Goal: Transaction & Acquisition: Purchase product/service

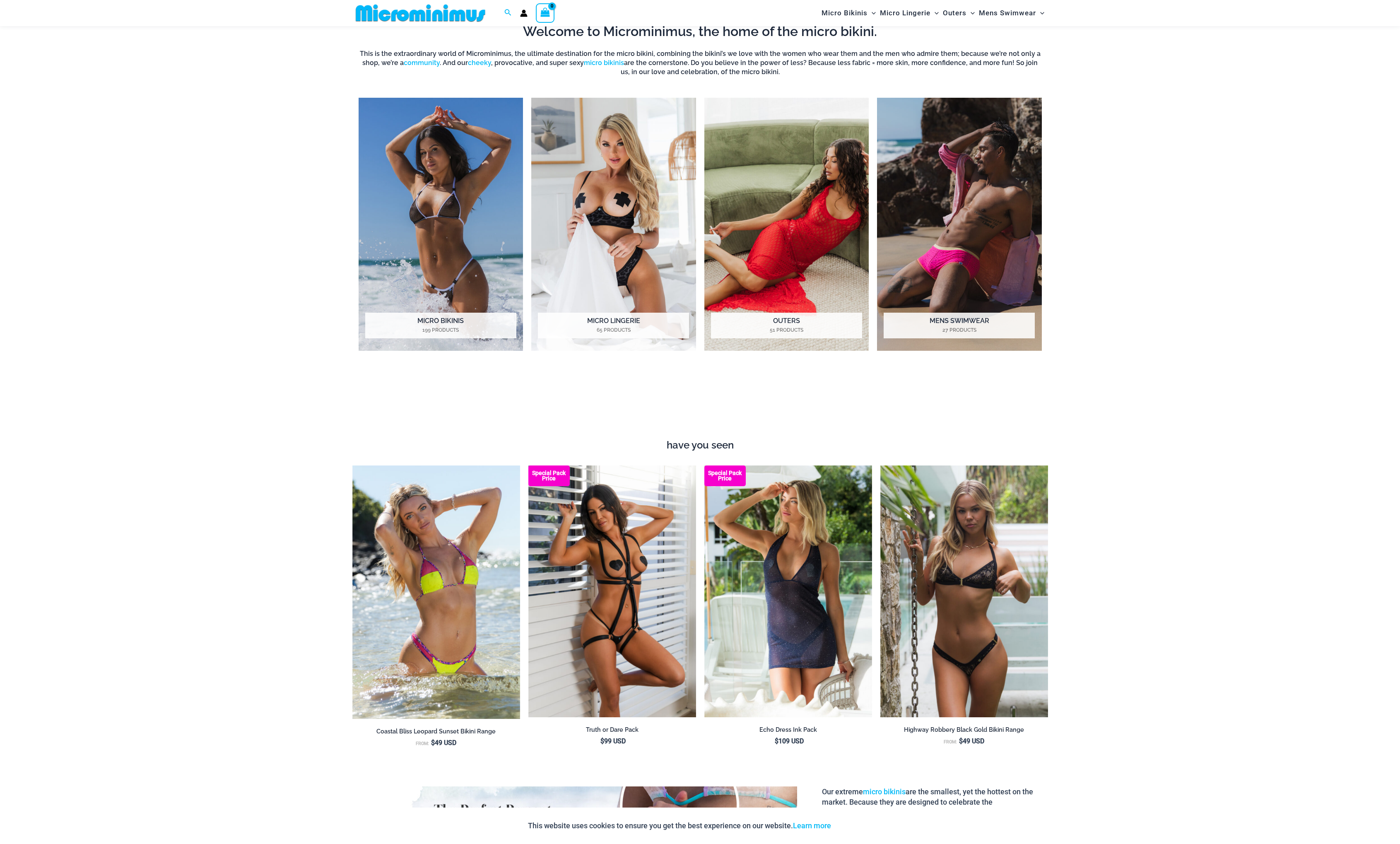
scroll to position [493, 0]
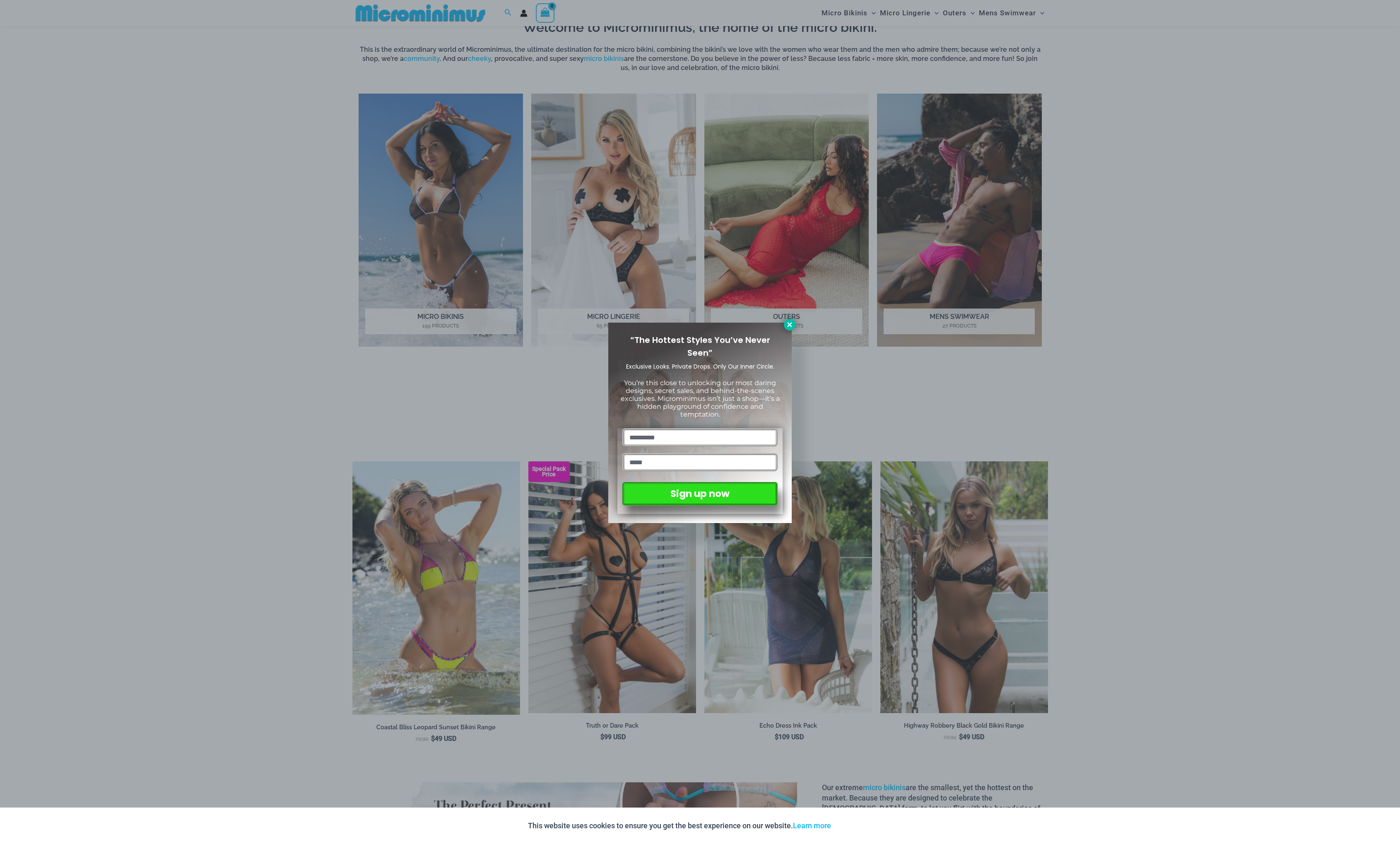
click at [790, 322] on icon at bounding box center [789, 325] width 7 height 7
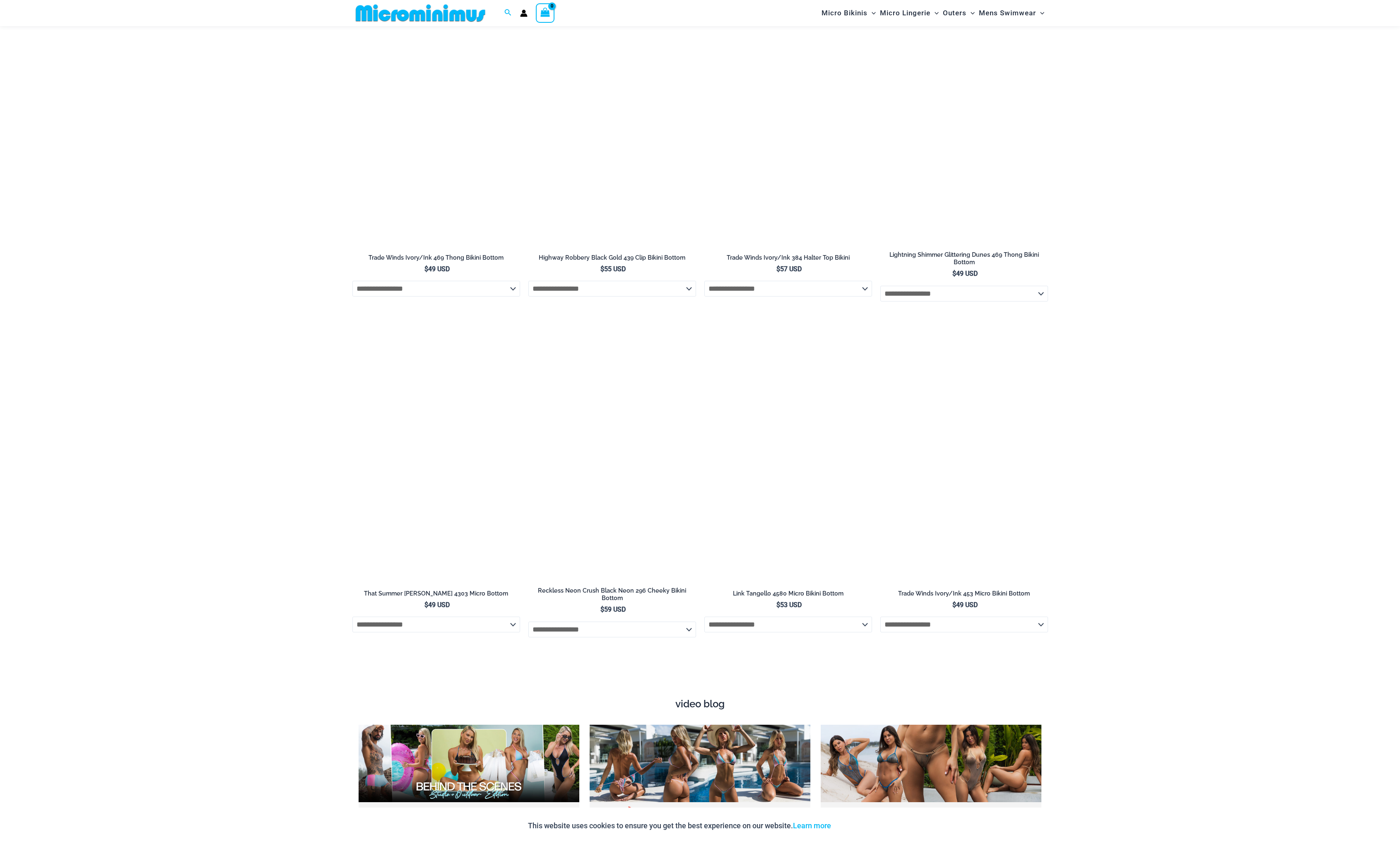
scroll to position [2363, 0]
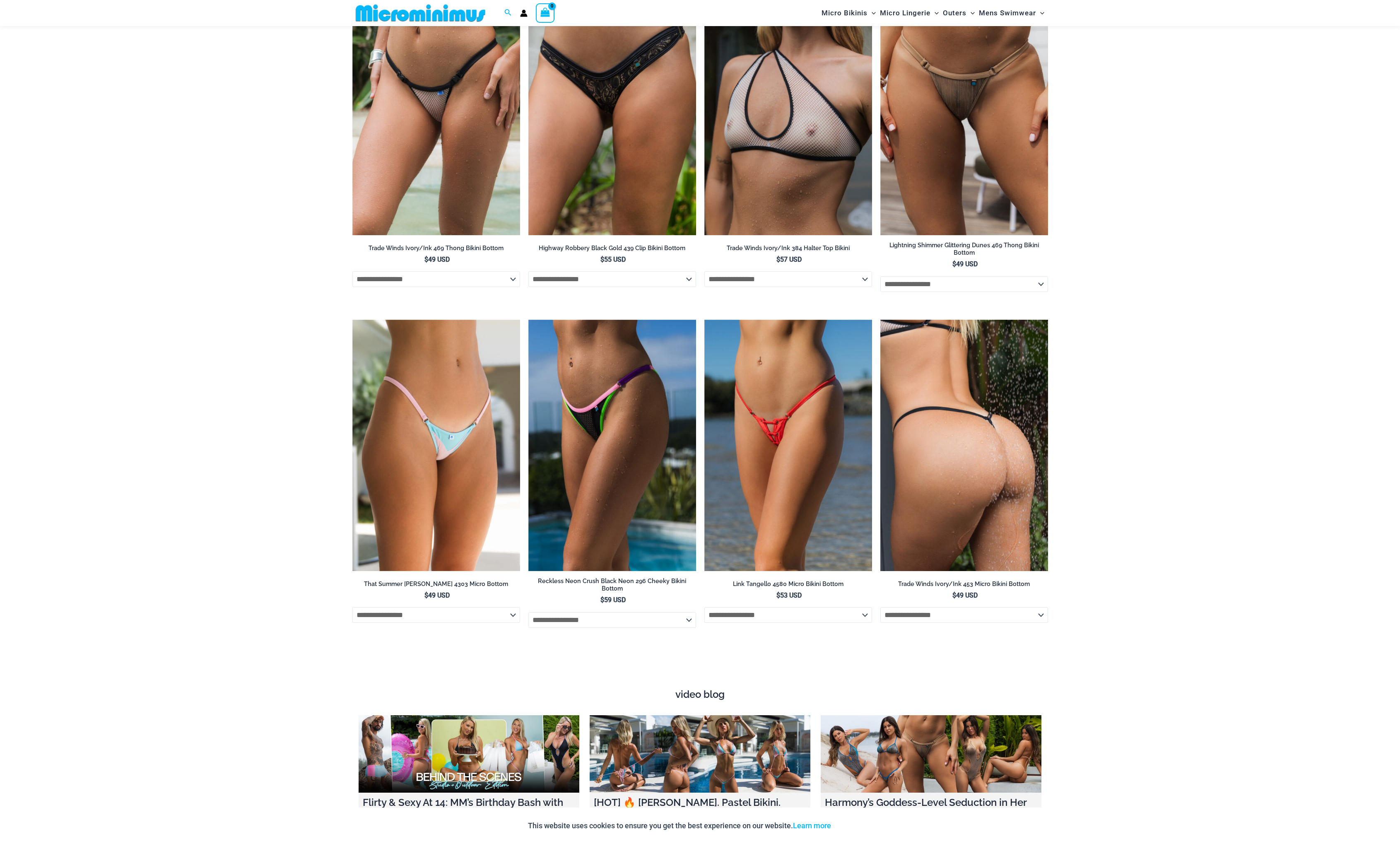
click at [963, 478] on img at bounding box center [963, 445] width 167 height 252
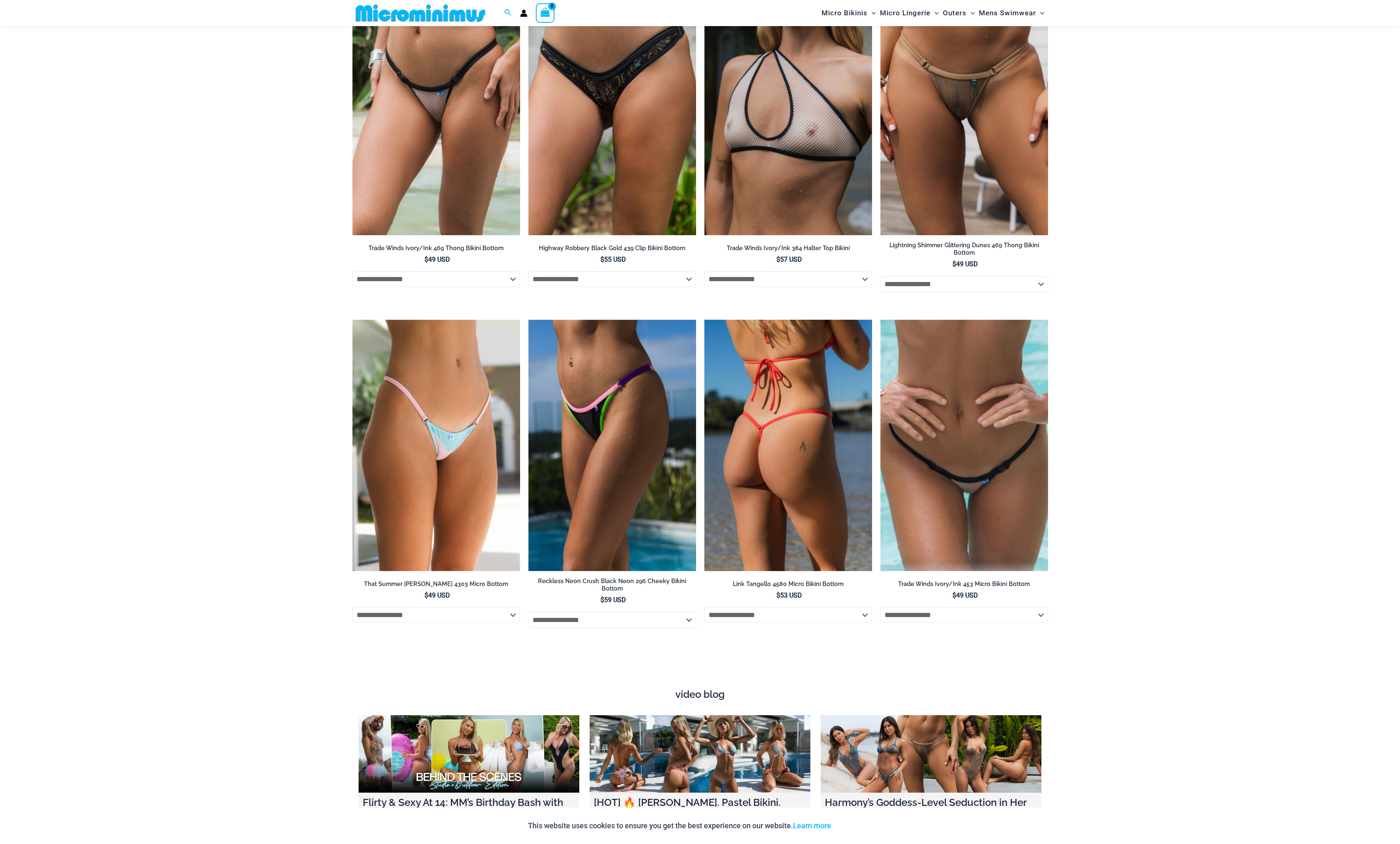
click at [797, 438] on img at bounding box center [788, 445] width 167 height 252
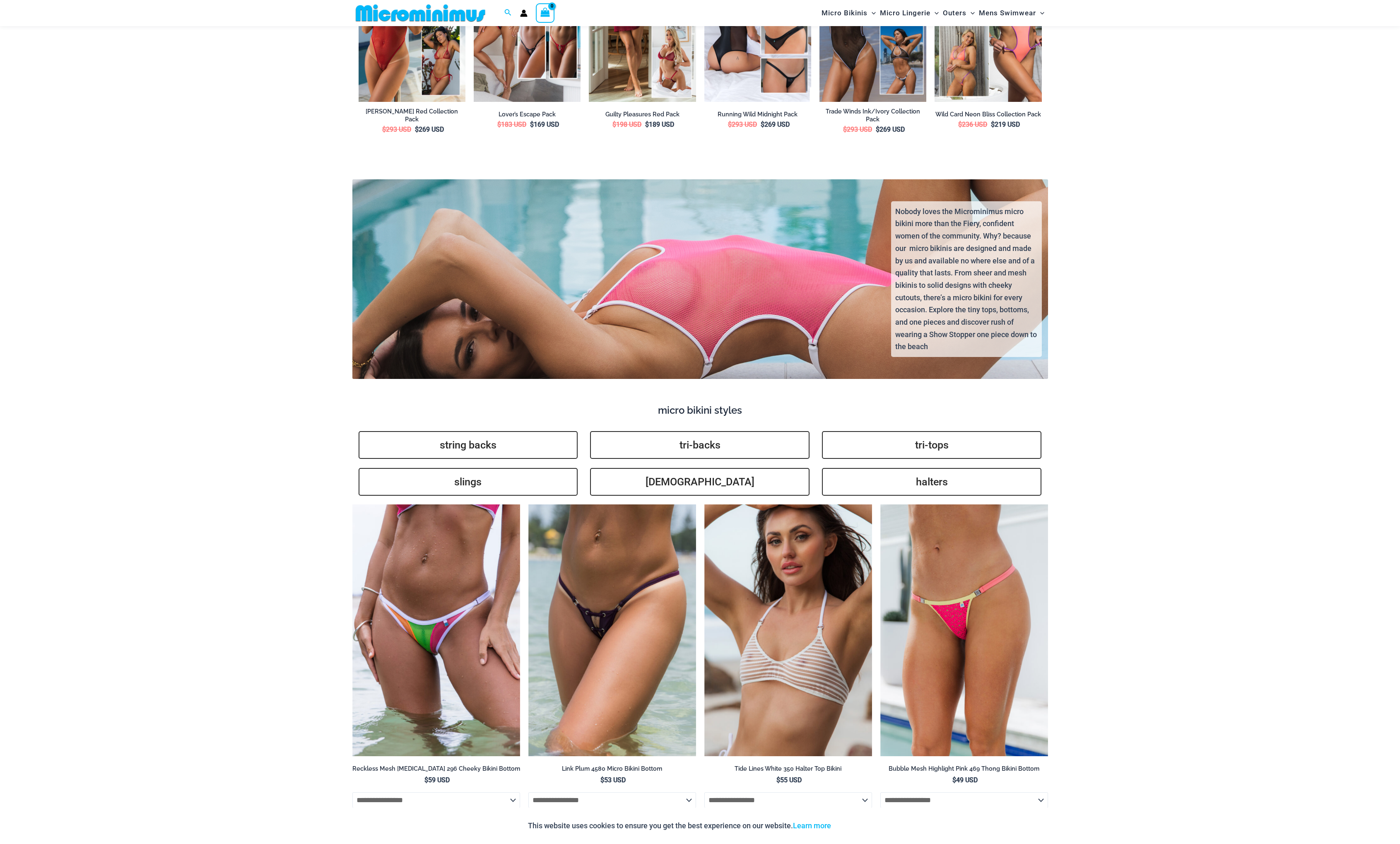
scroll to position [1170, 0]
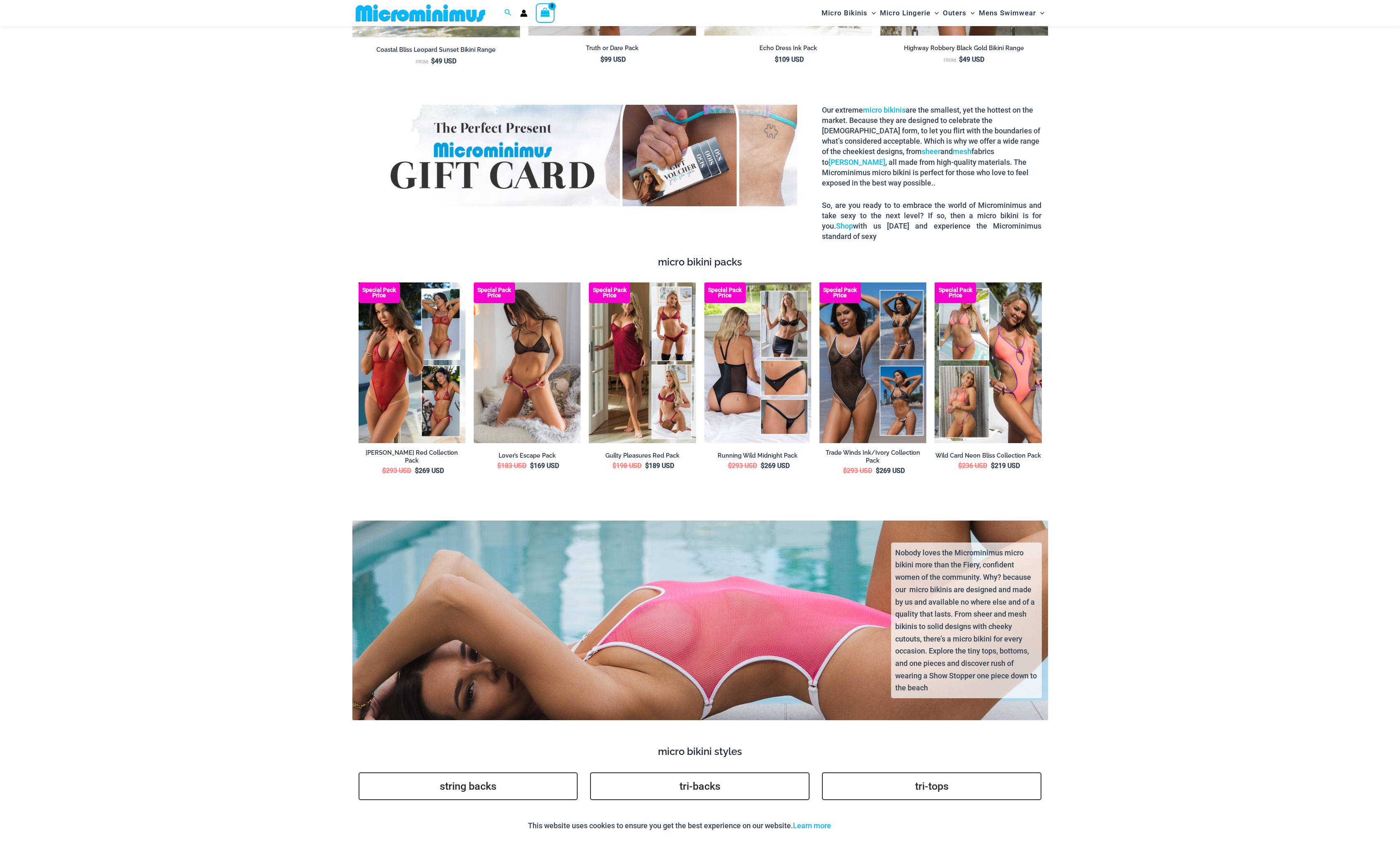
click at [533, 322] on img at bounding box center [527, 362] width 107 height 160
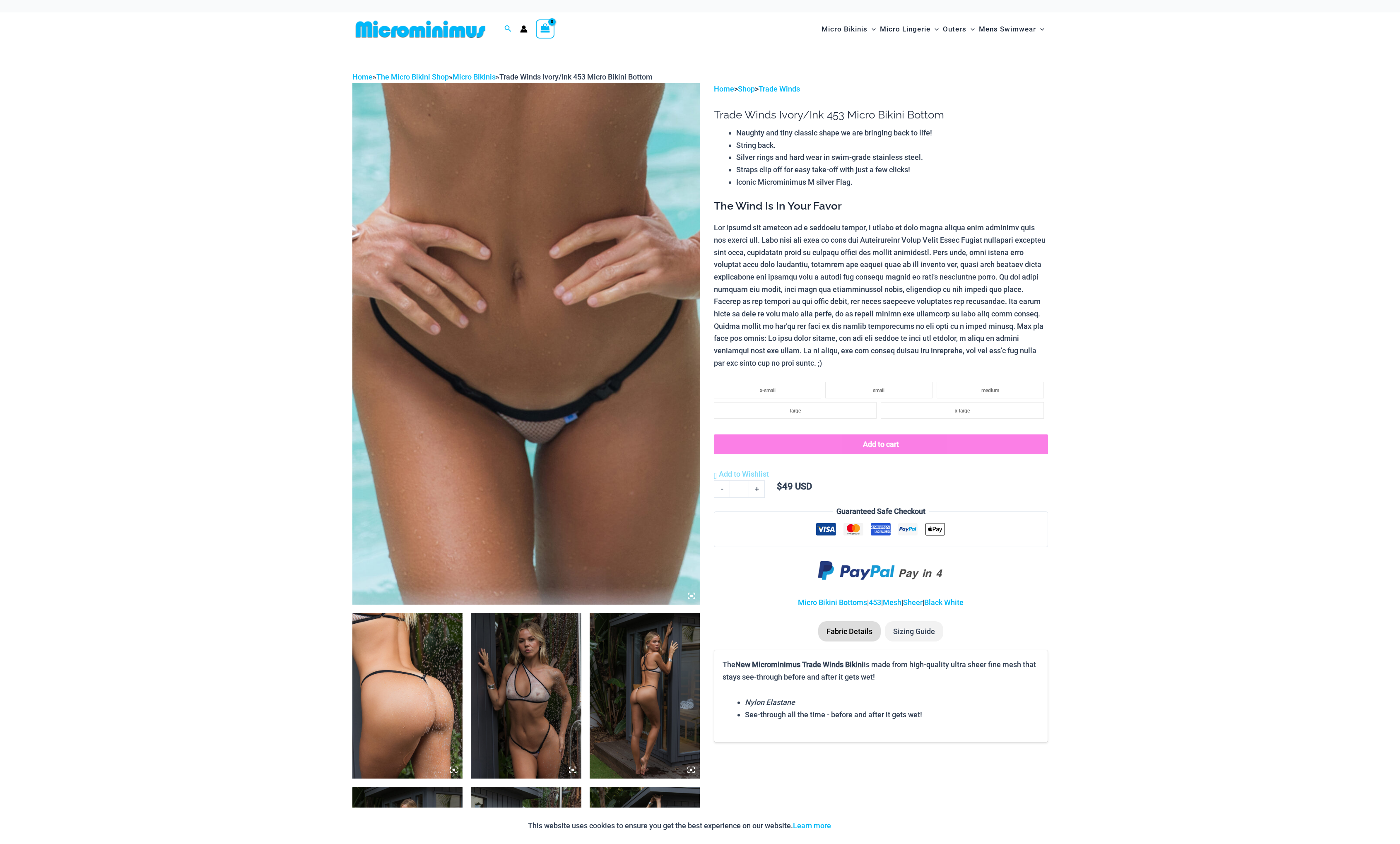
click at [536, 699] on img at bounding box center [526, 696] width 111 height 166
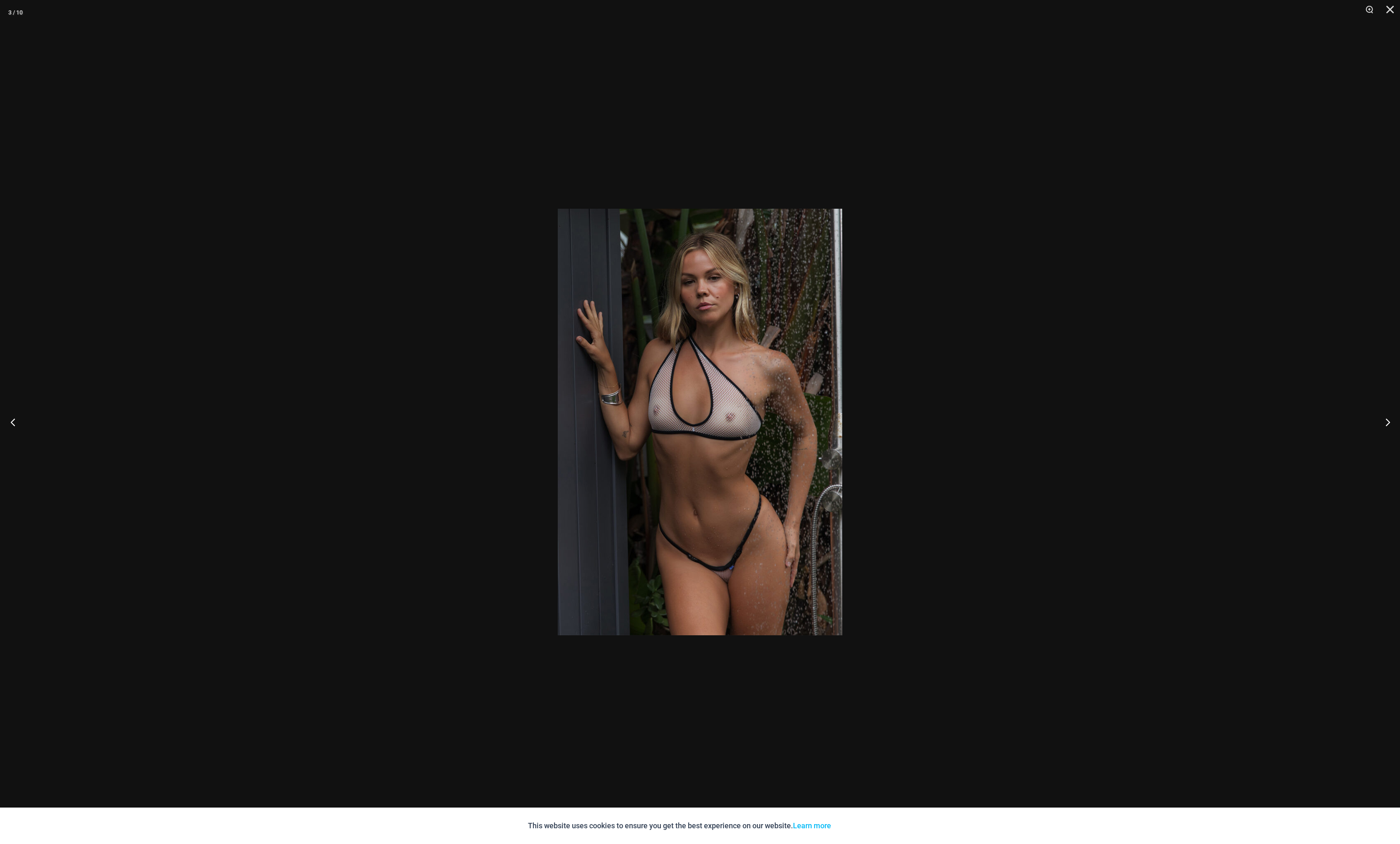
click at [13, 423] on button "Previous" at bounding box center [15, 422] width 31 height 41
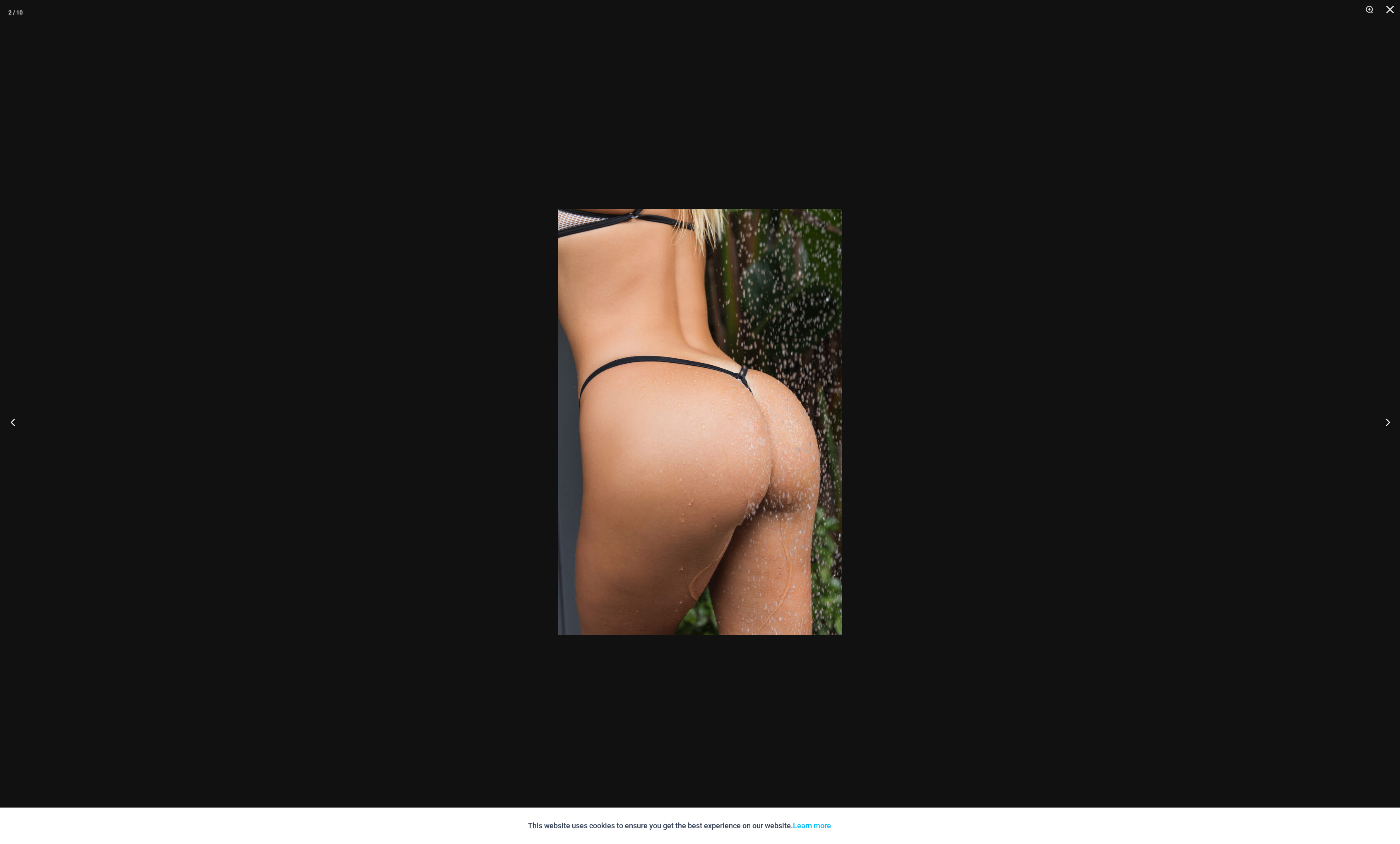
click at [13, 423] on button "Previous" at bounding box center [15, 422] width 31 height 41
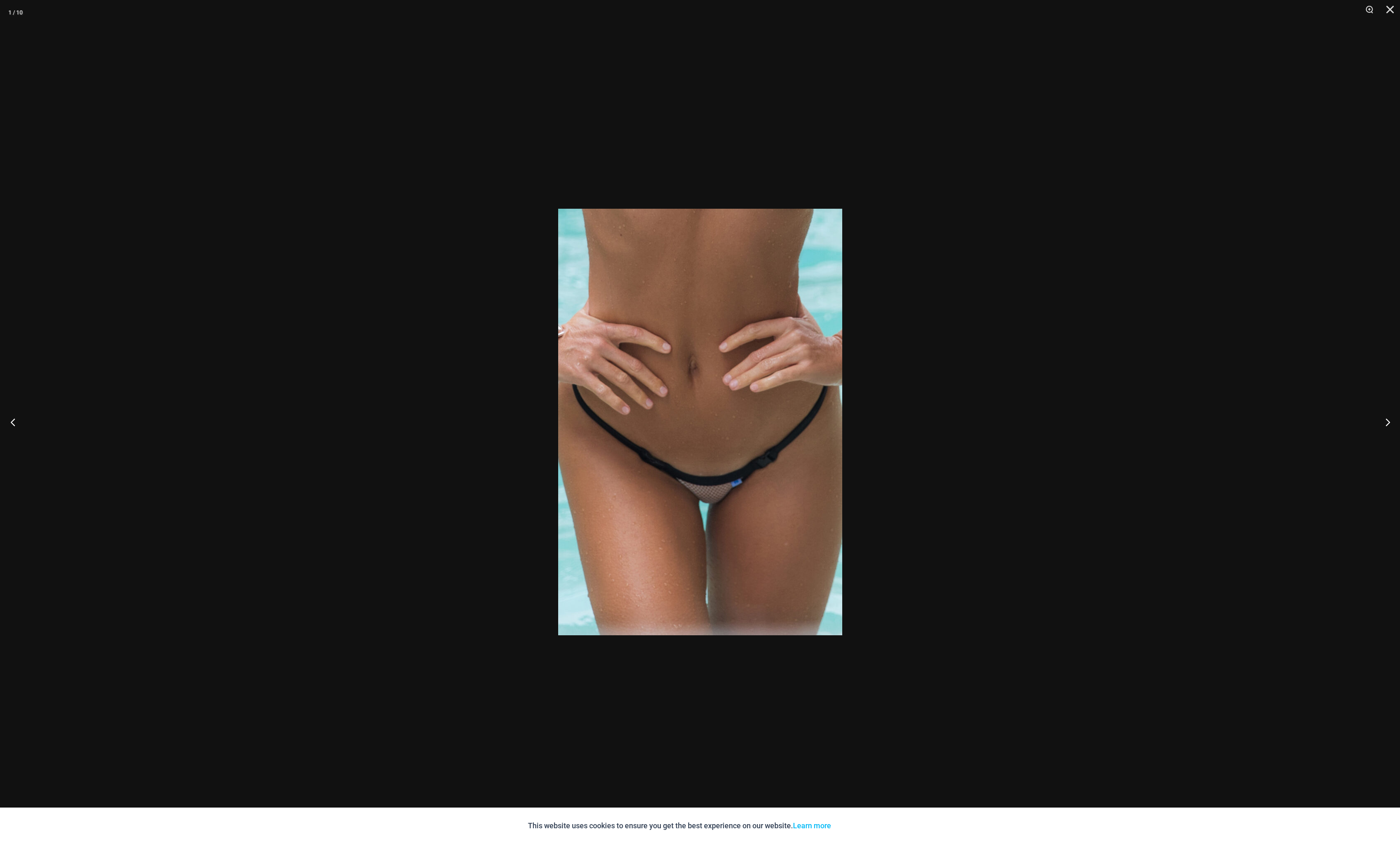
click at [13, 423] on button "Previous" at bounding box center [15, 422] width 31 height 41
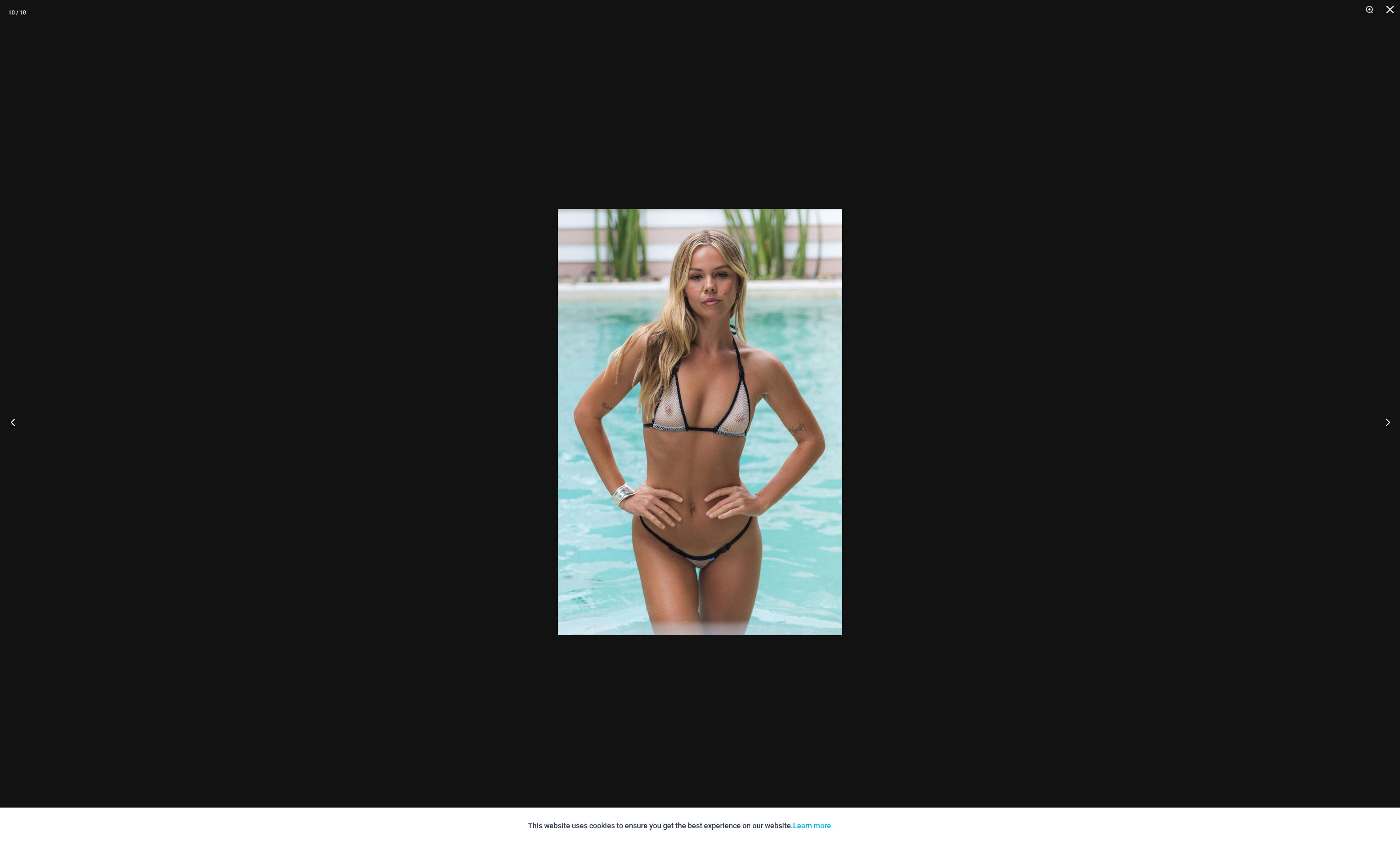
click at [13, 423] on button "Previous" at bounding box center [15, 422] width 31 height 41
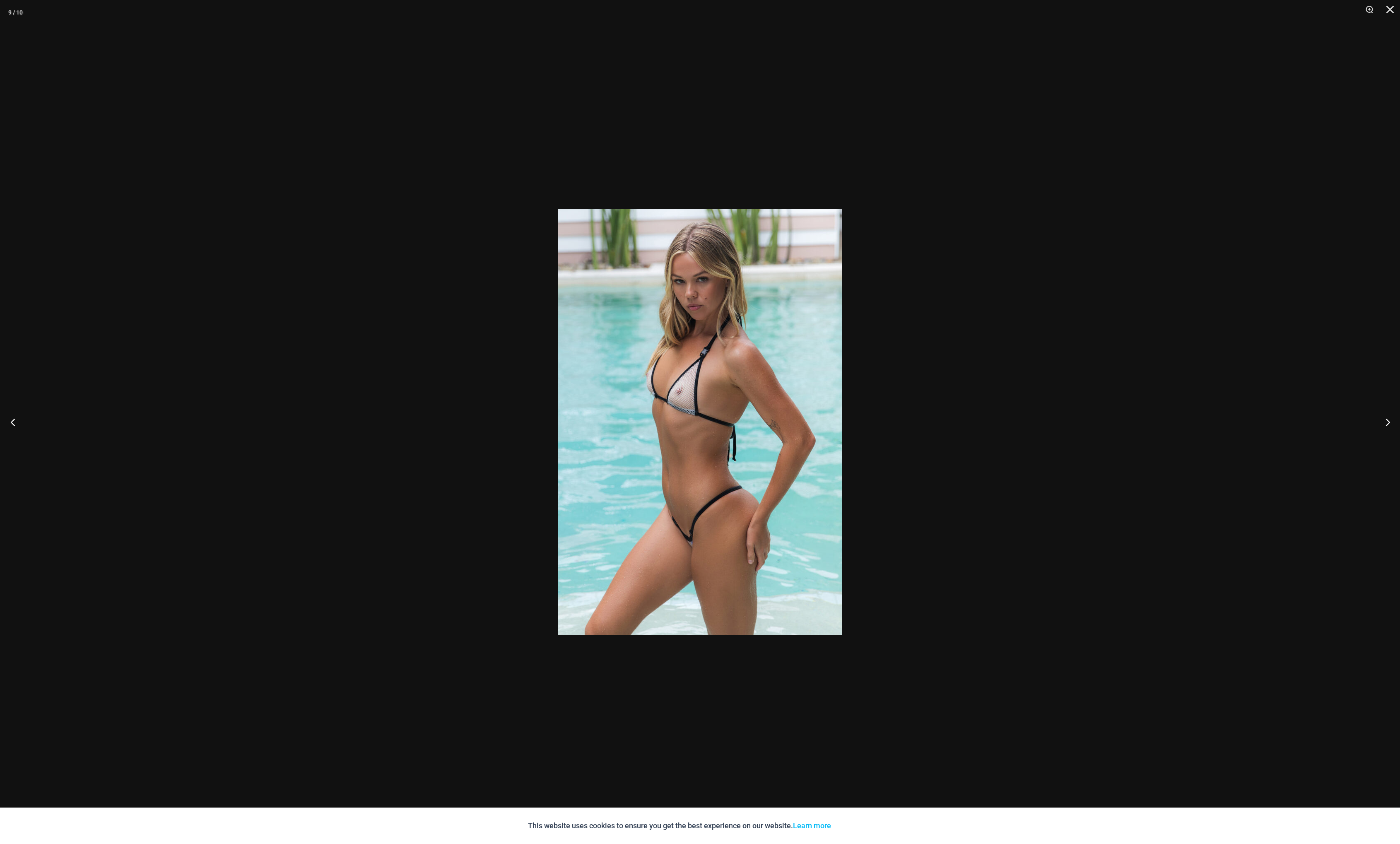
click at [13, 423] on button "Previous" at bounding box center [15, 422] width 31 height 41
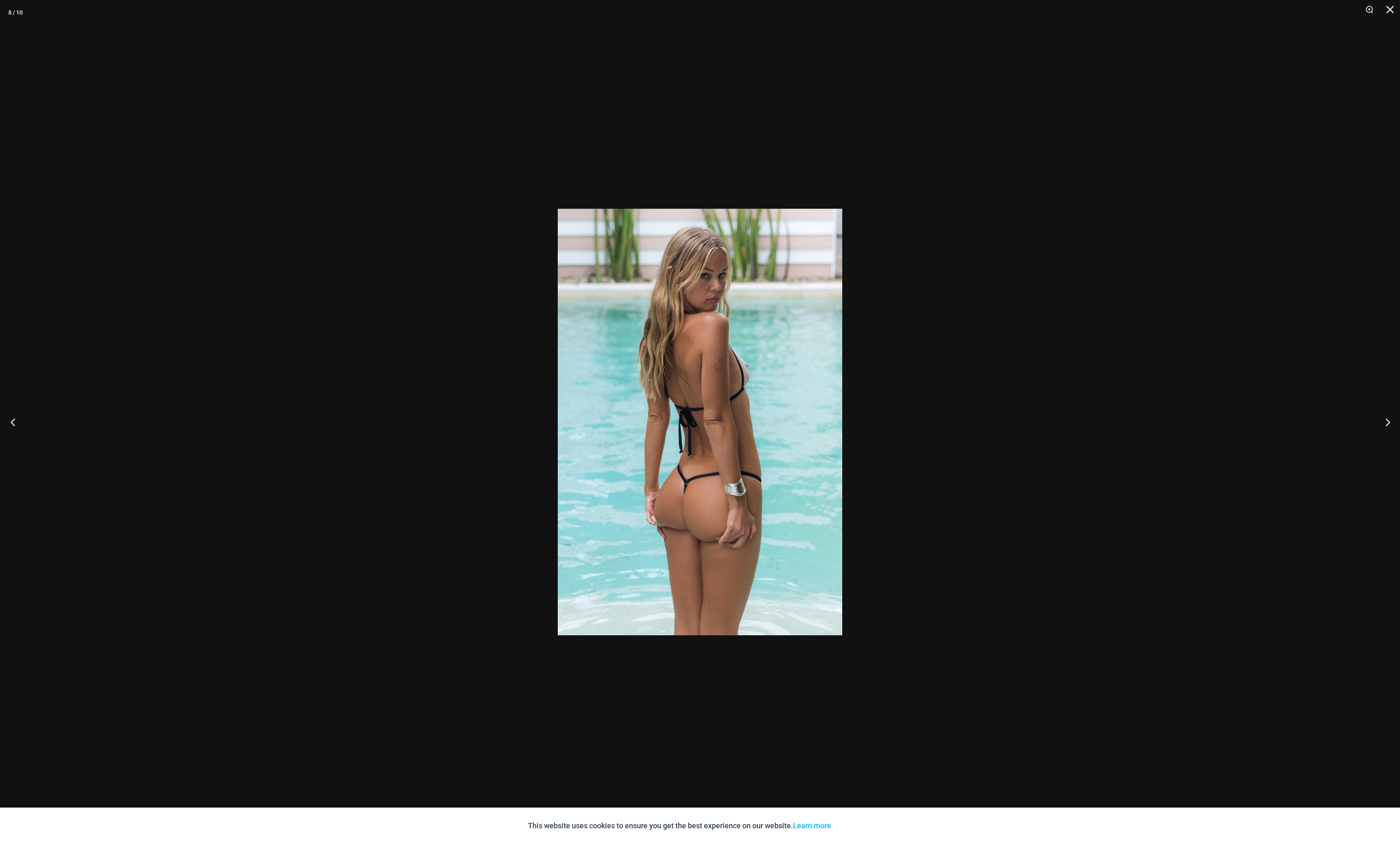
click at [13, 423] on button "Previous" at bounding box center [15, 422] width 31 height 41
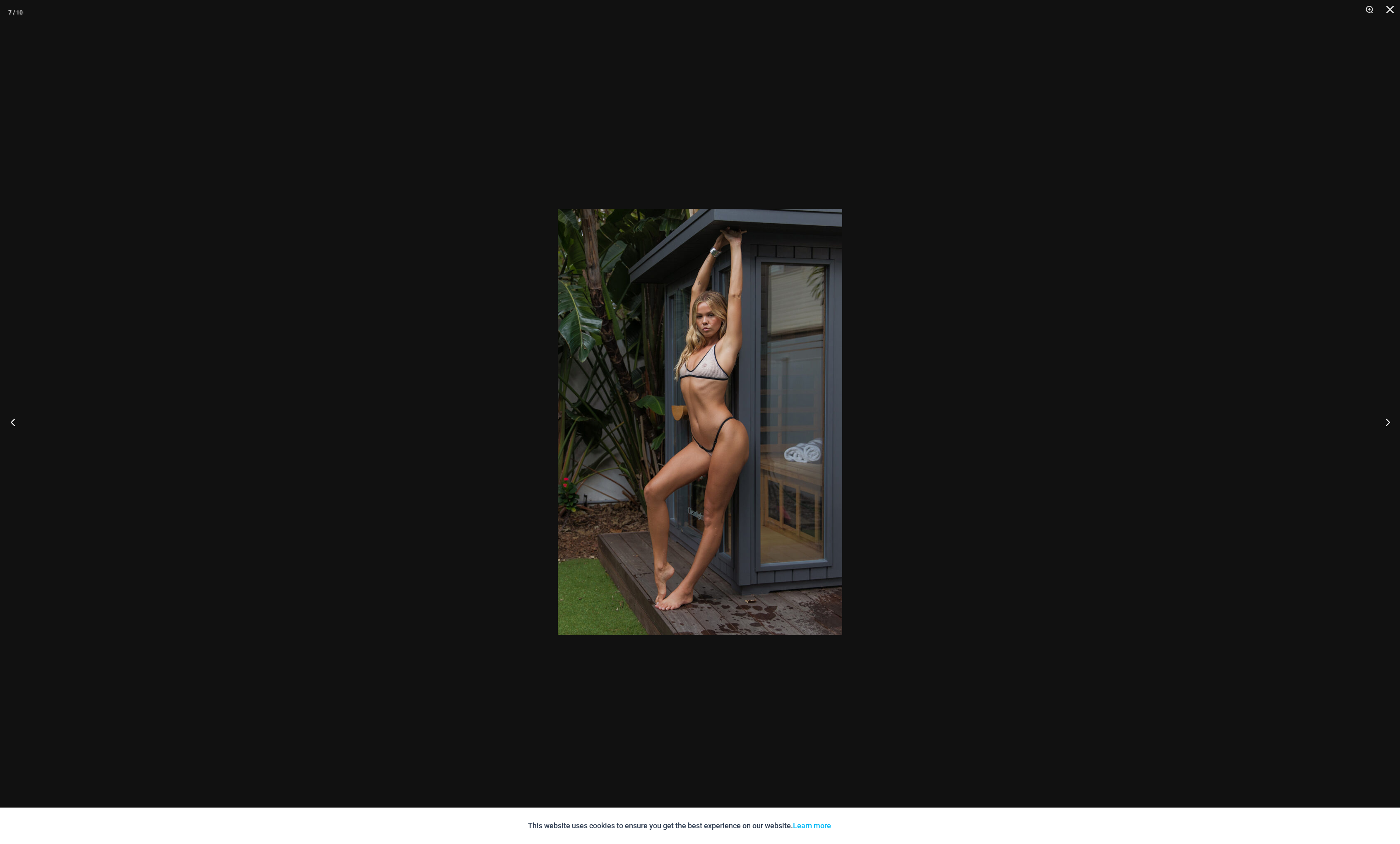
click at [13, 423] on button "Previous" at bounding box center [15, 422] width 31 height 41
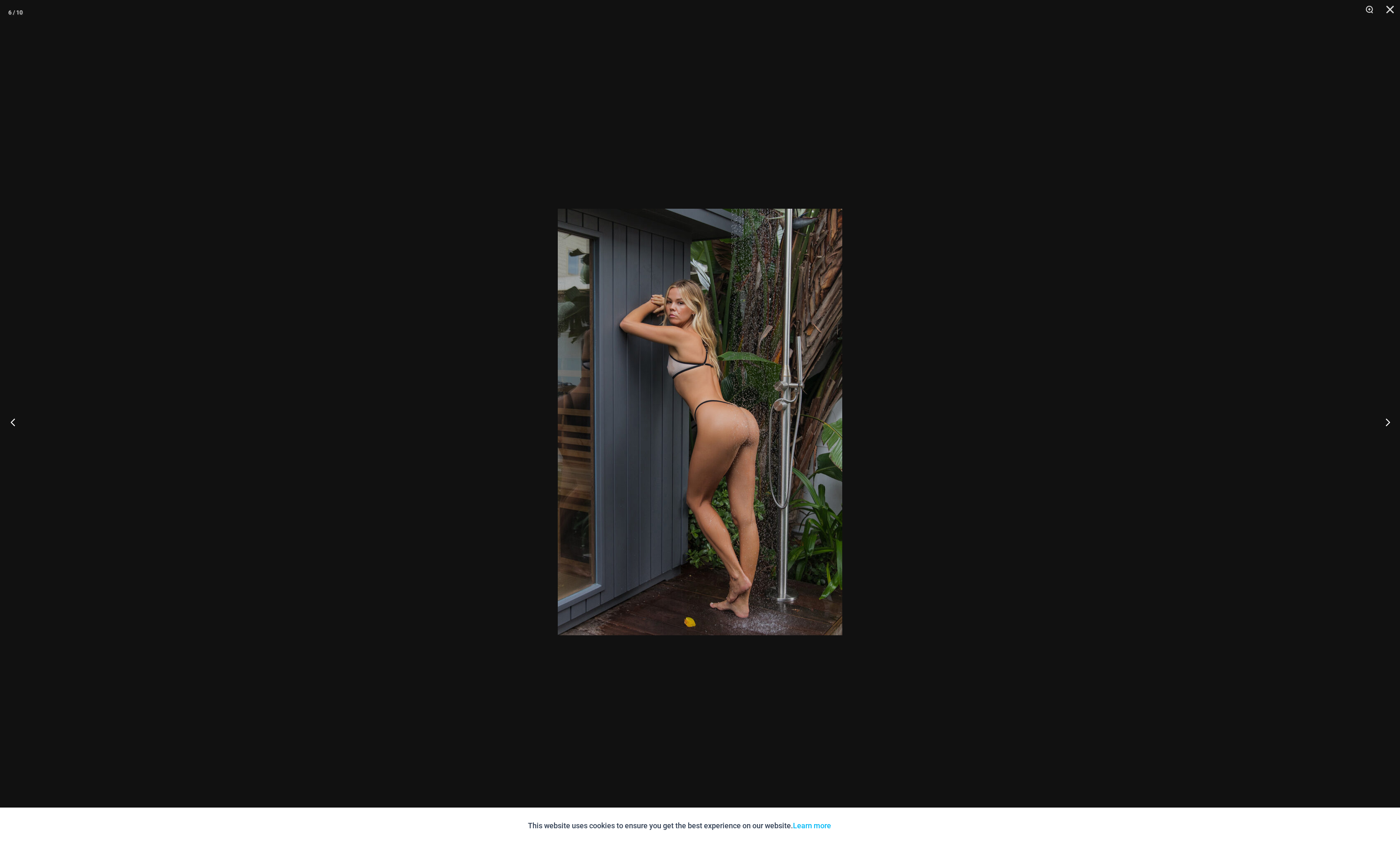
click at [13, 423] on button "Previous" at bounding box center [15, 422] width 31 height 41
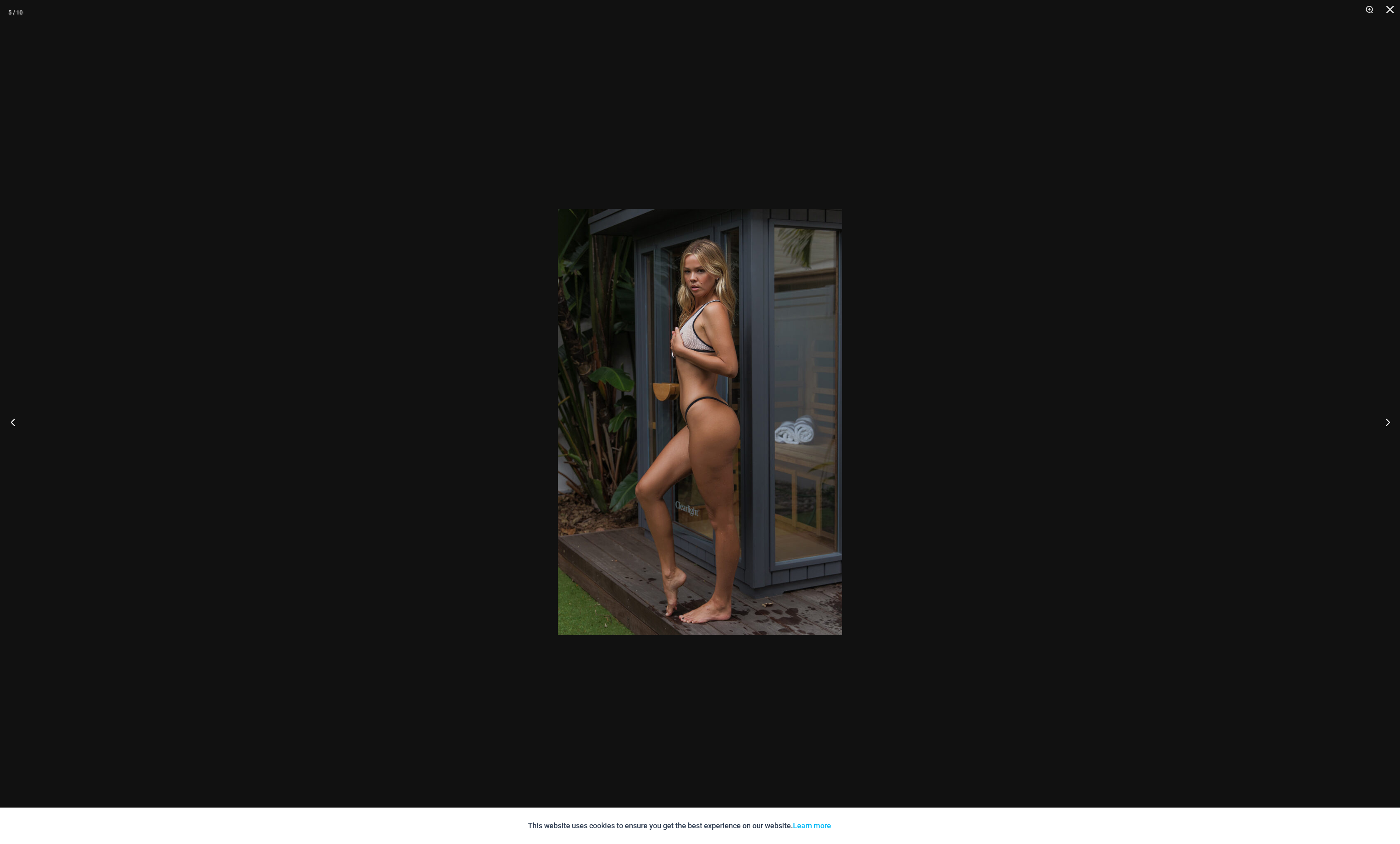
click at [13, 423] on button "Previous" at bounding box center [15, 422] width 31 height 41
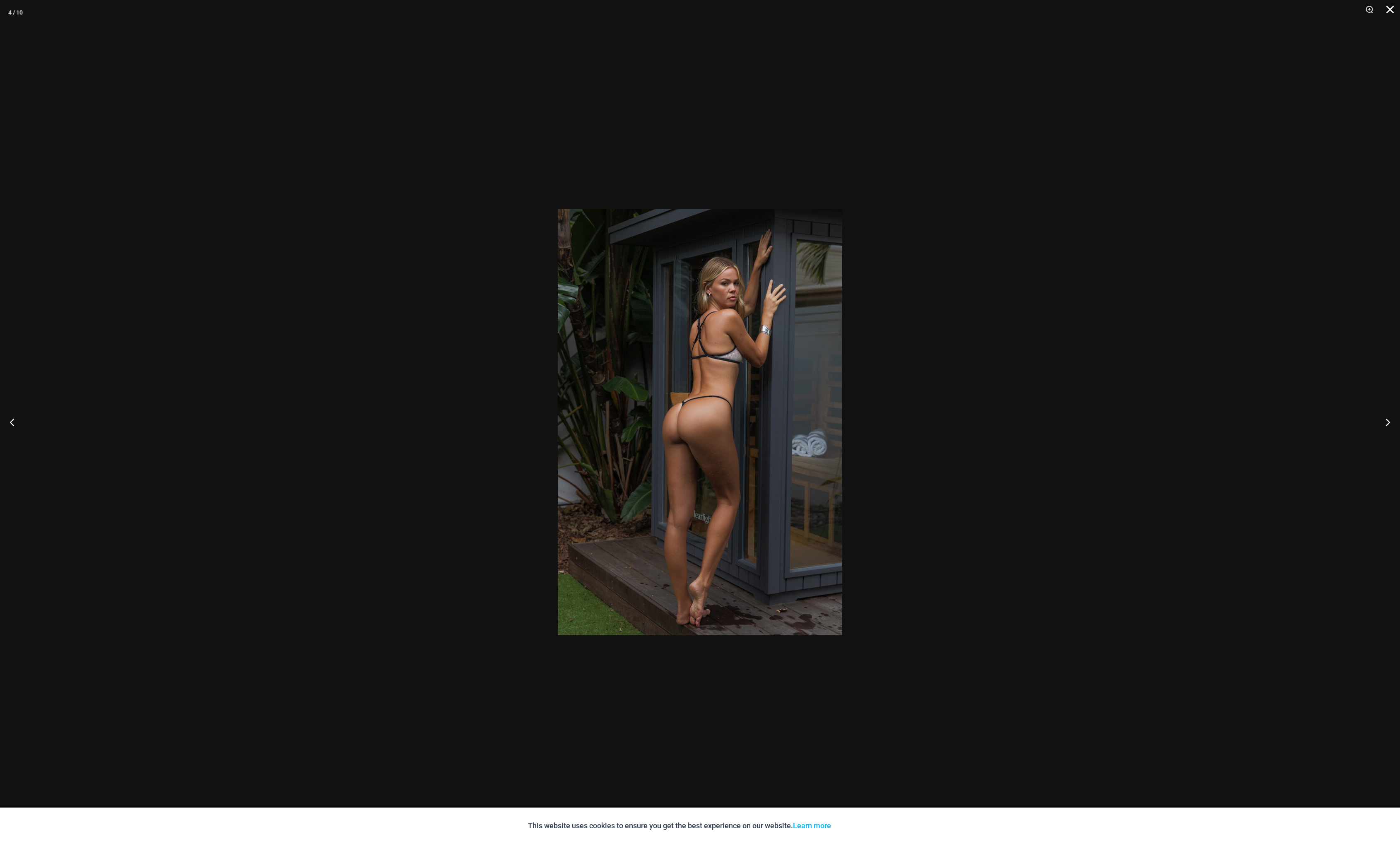
click at [1391, 7] on button "Close" at bounding box center [1387, 13] width 21 height 25
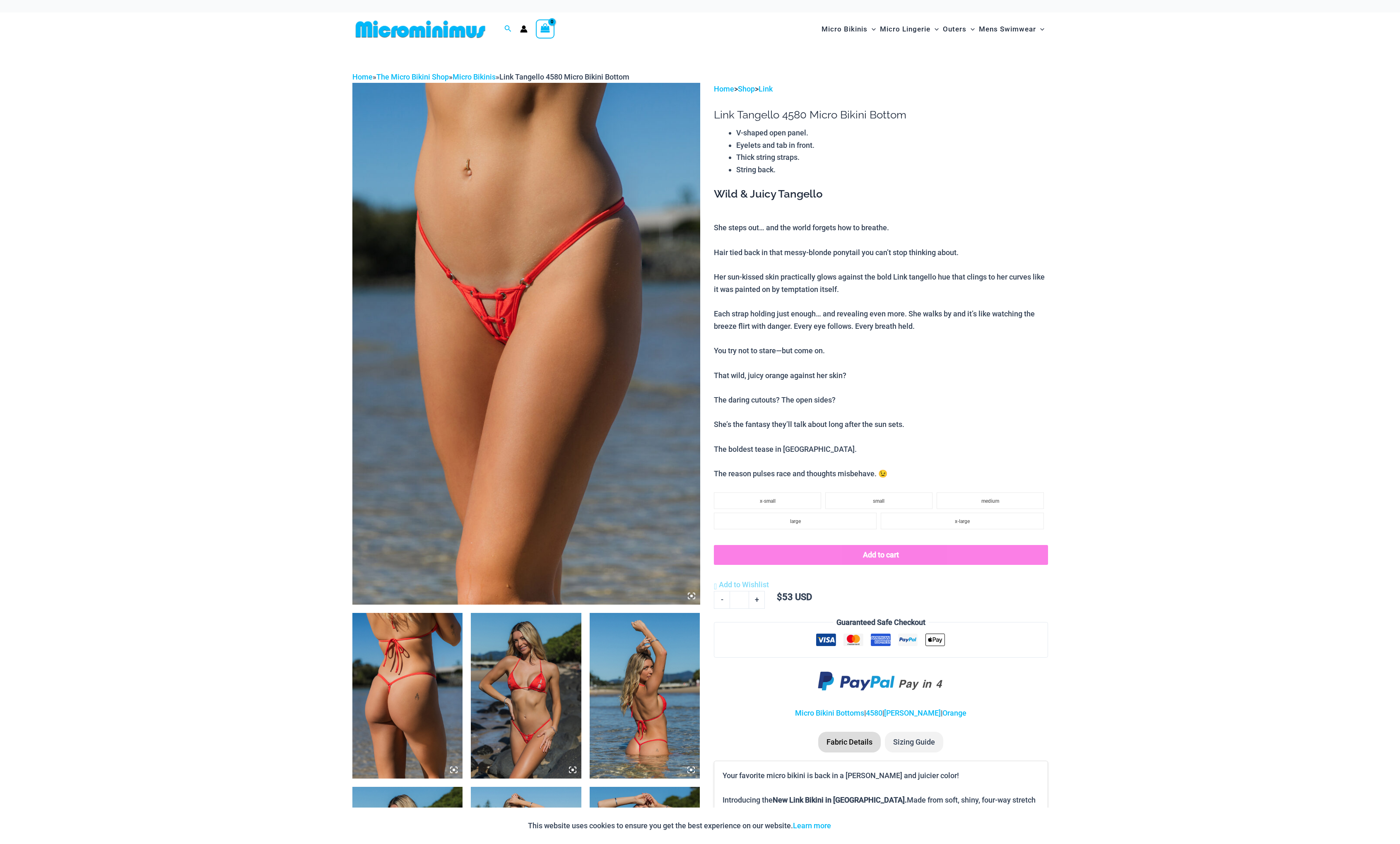
click at [541, 722] on img at bounding box center [526, 696] width 111 height 166
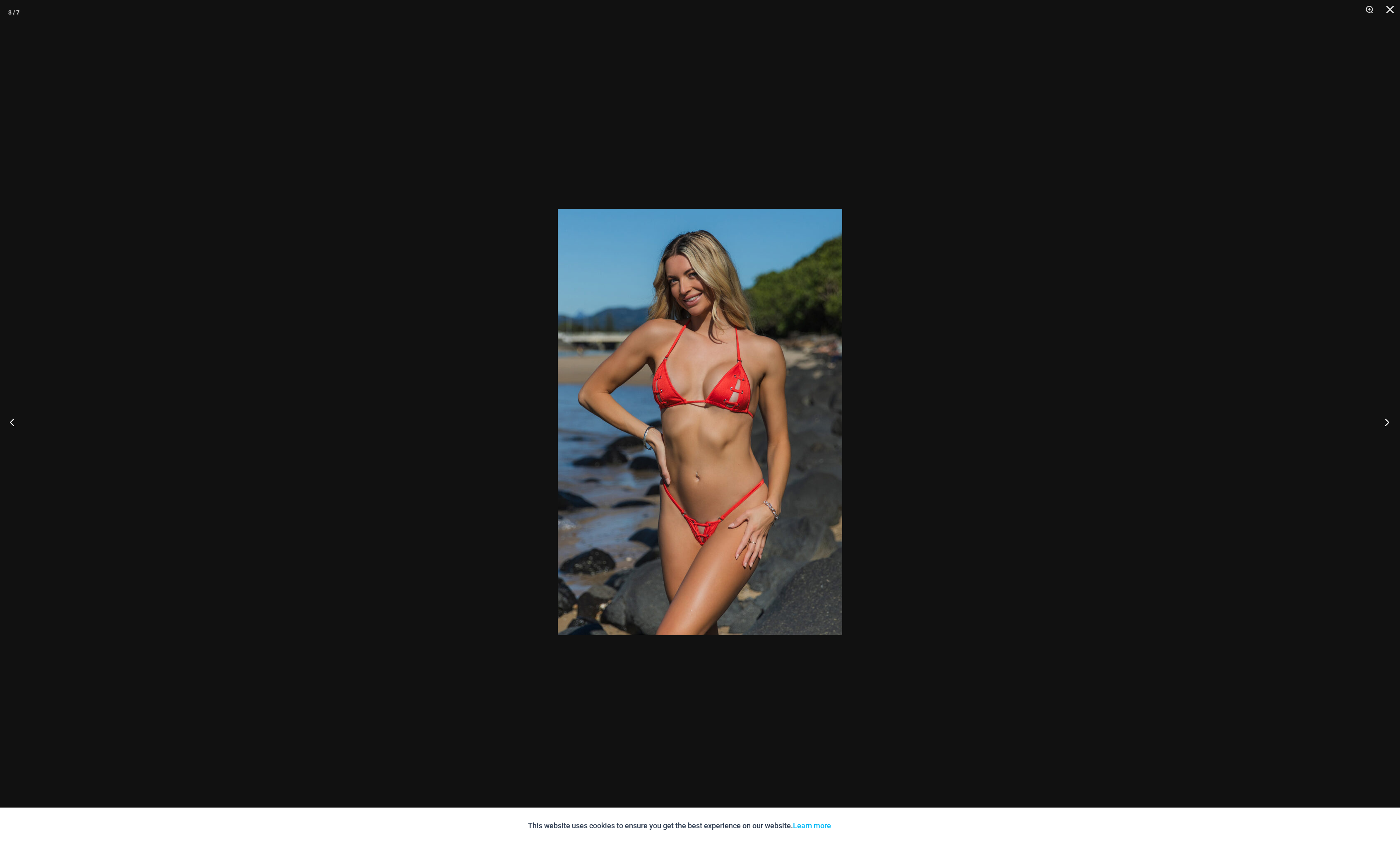
click at [1385, 421] on button "Next" at bounding box center [1385, 422] width 31 height 41
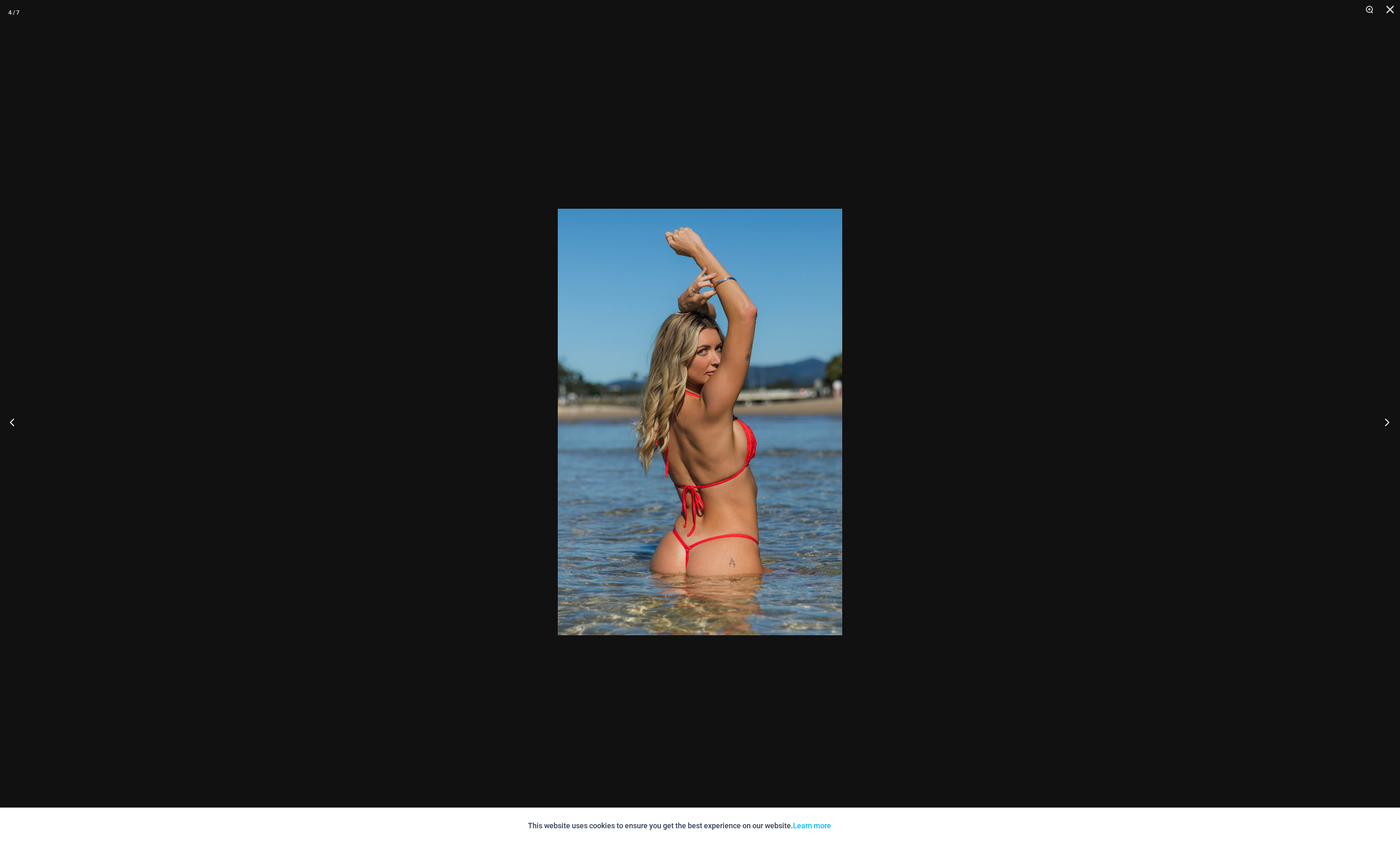
click at [1385, 421] on button "Next" at bounding box center [1385, 422] width 31 height 41
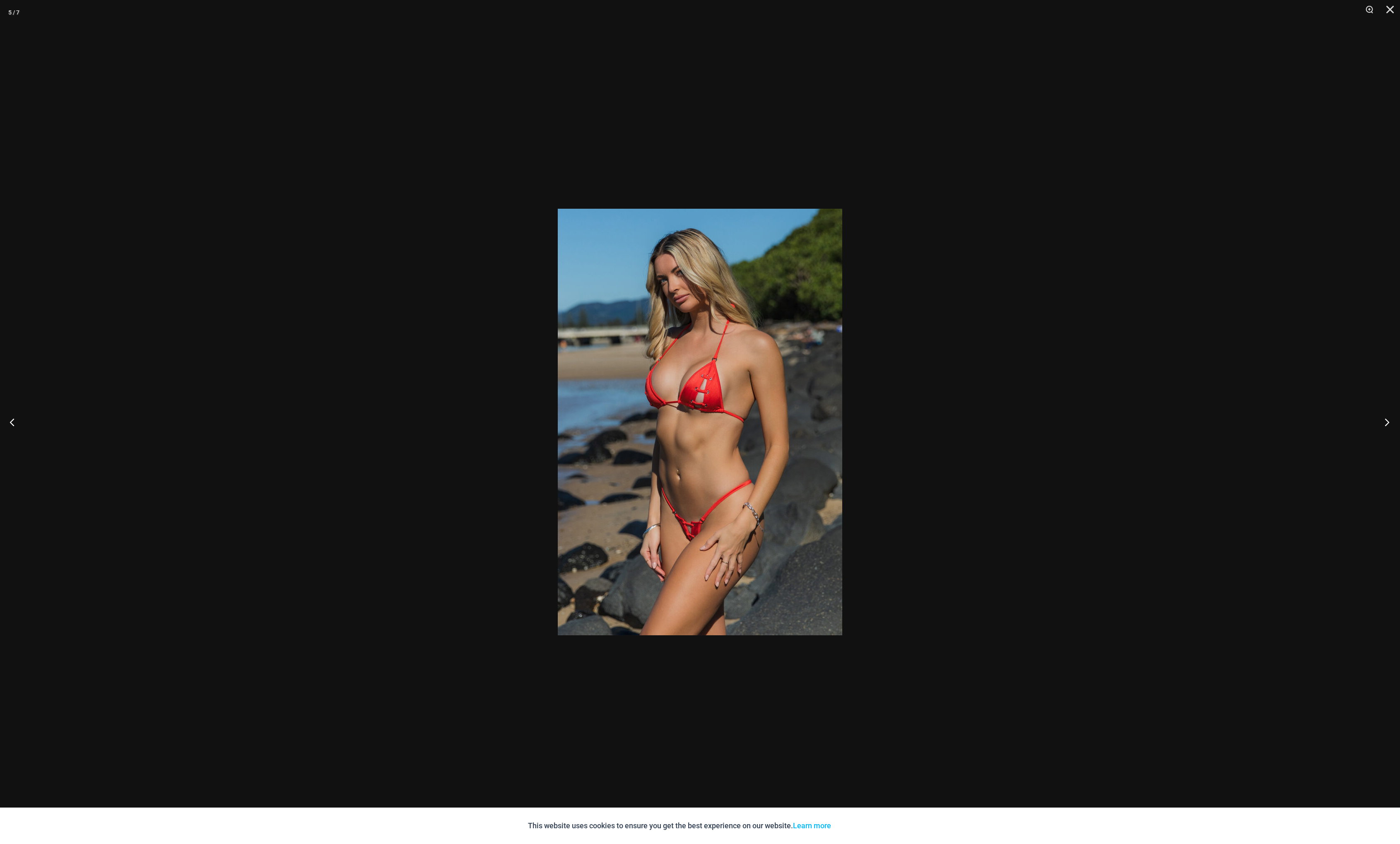
click at [1385, 421] on button "Next" at bounding box center [1385, 422] width 31 height 41
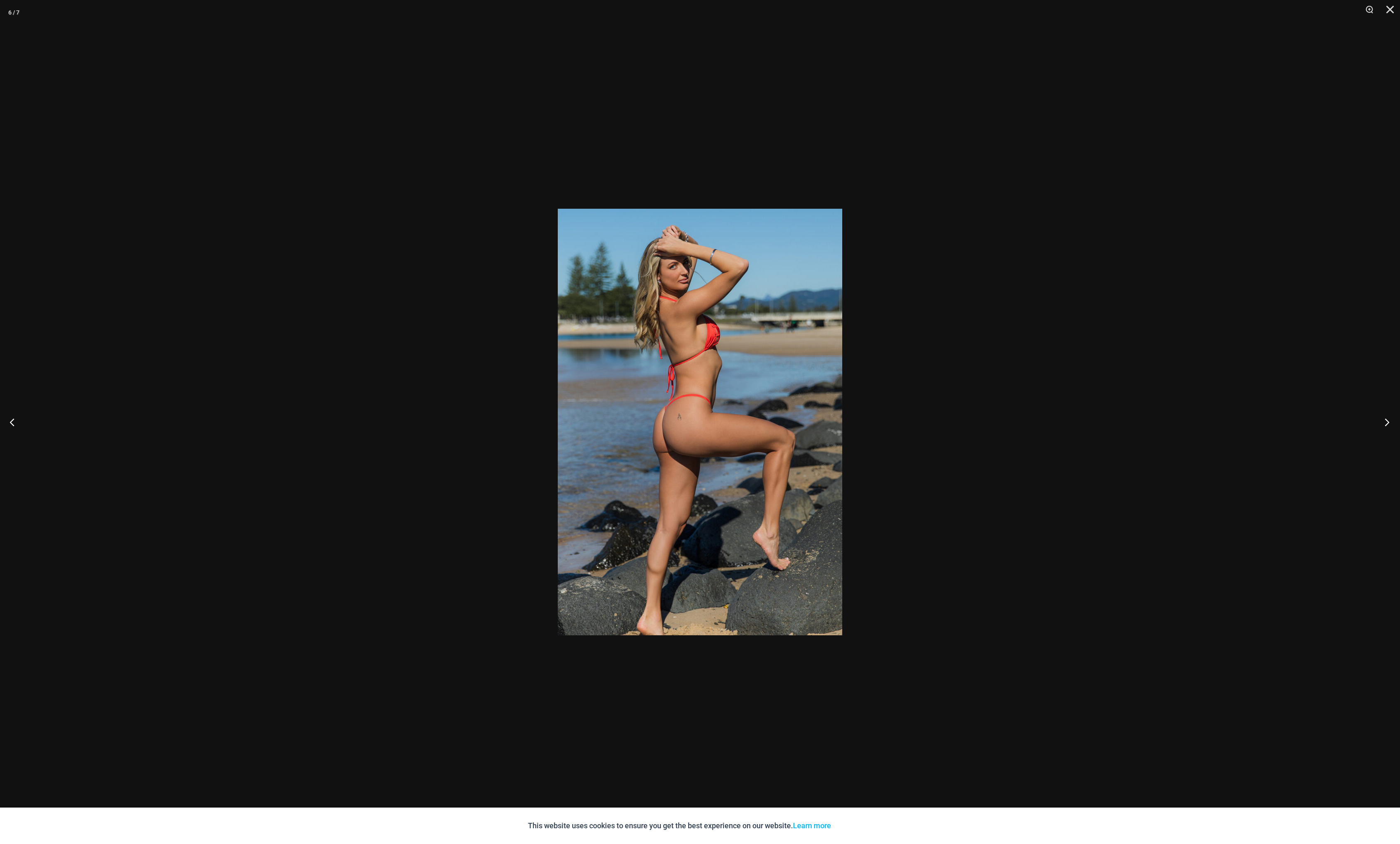
click at [1385, 421] on button "Next" at bounding box center [1385, 422] width 31 height 41
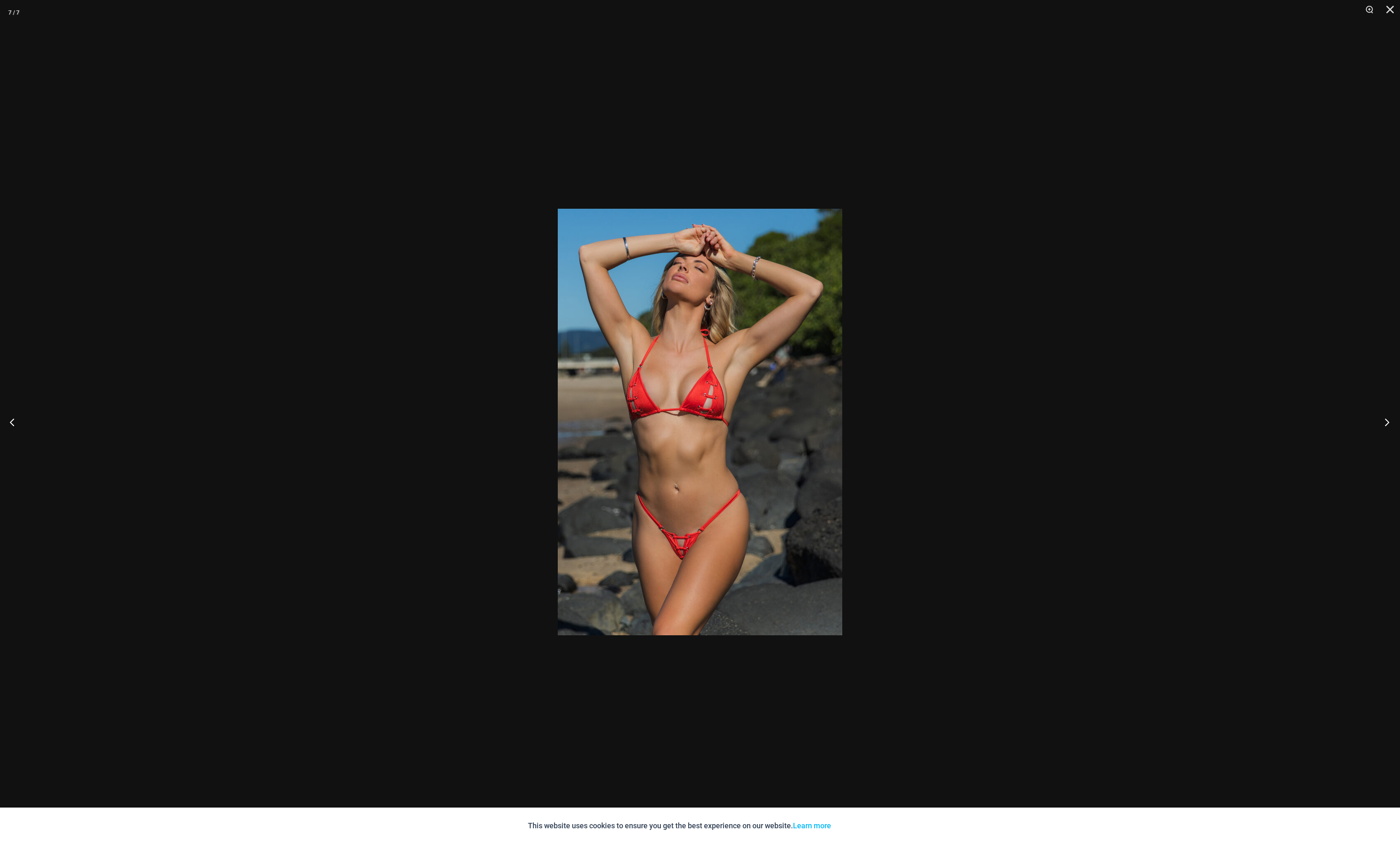
click at [1385, 421] on button "Next" at bounding box center [1385, 422] width 31 height 41
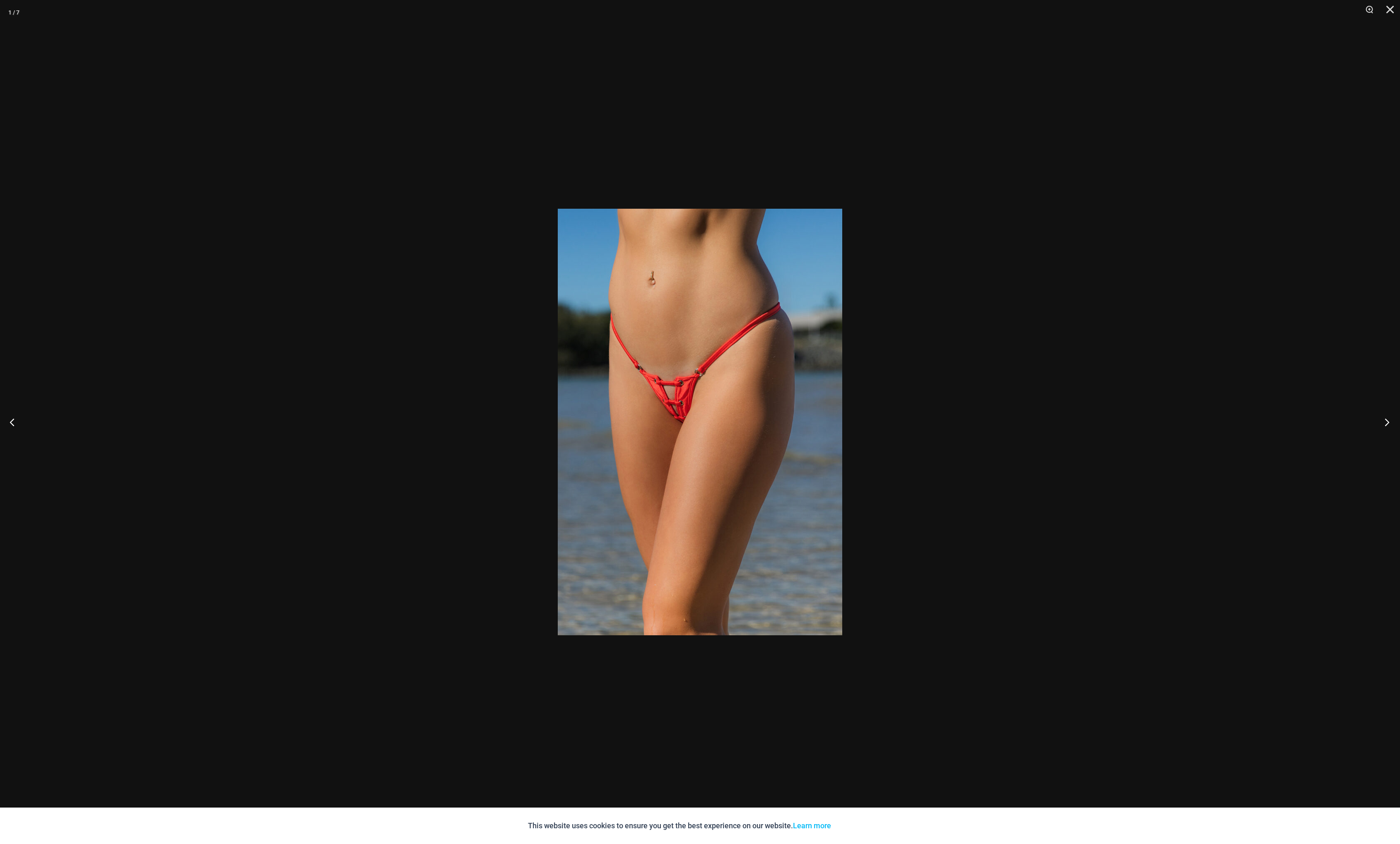
click at [1385, 421] on button "Next" at bounding box center [1385, 422] width 31 height 41
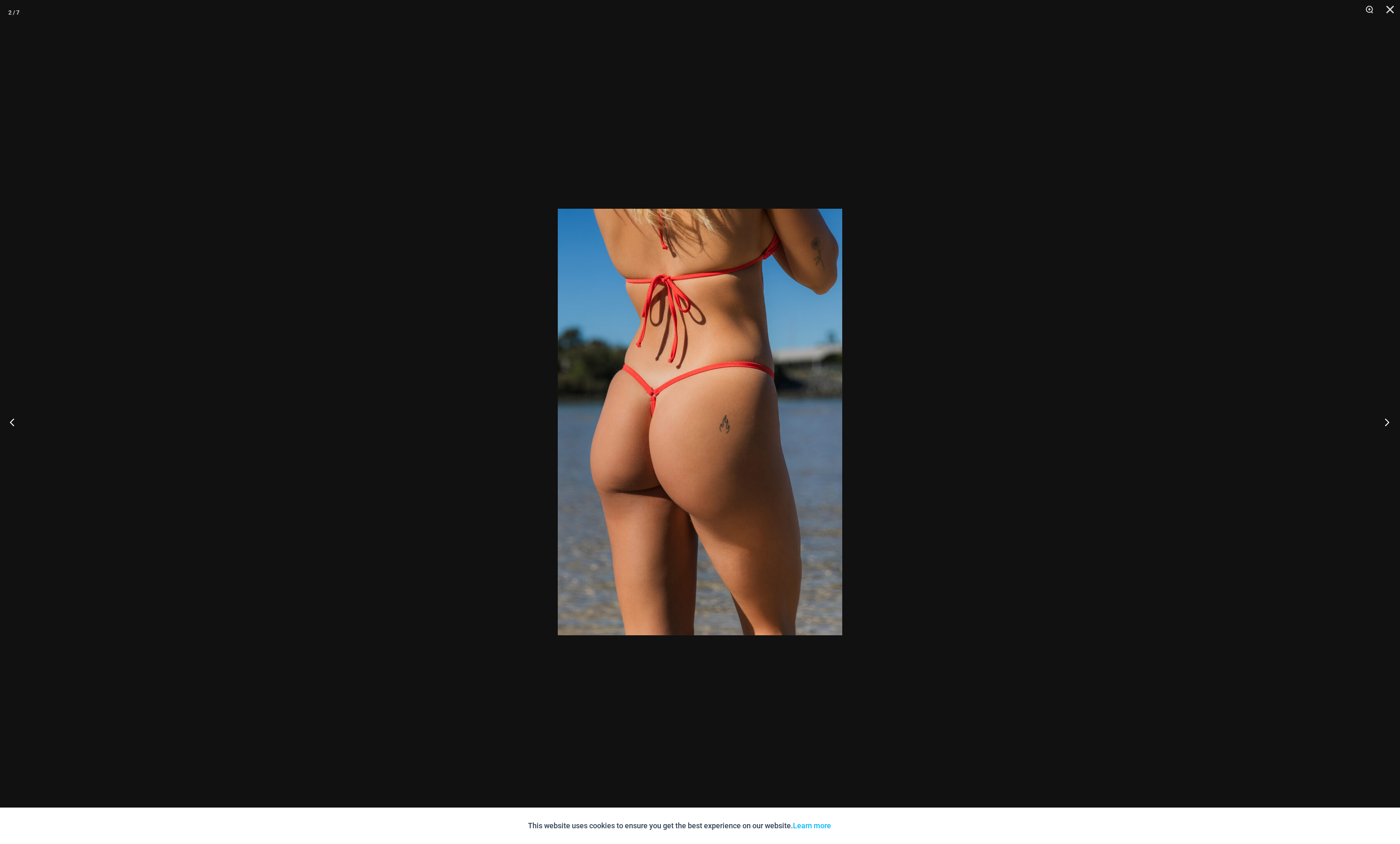
click at [1385, 421] on button "Next" at bounding box center [1385, 422] width 31 height 41
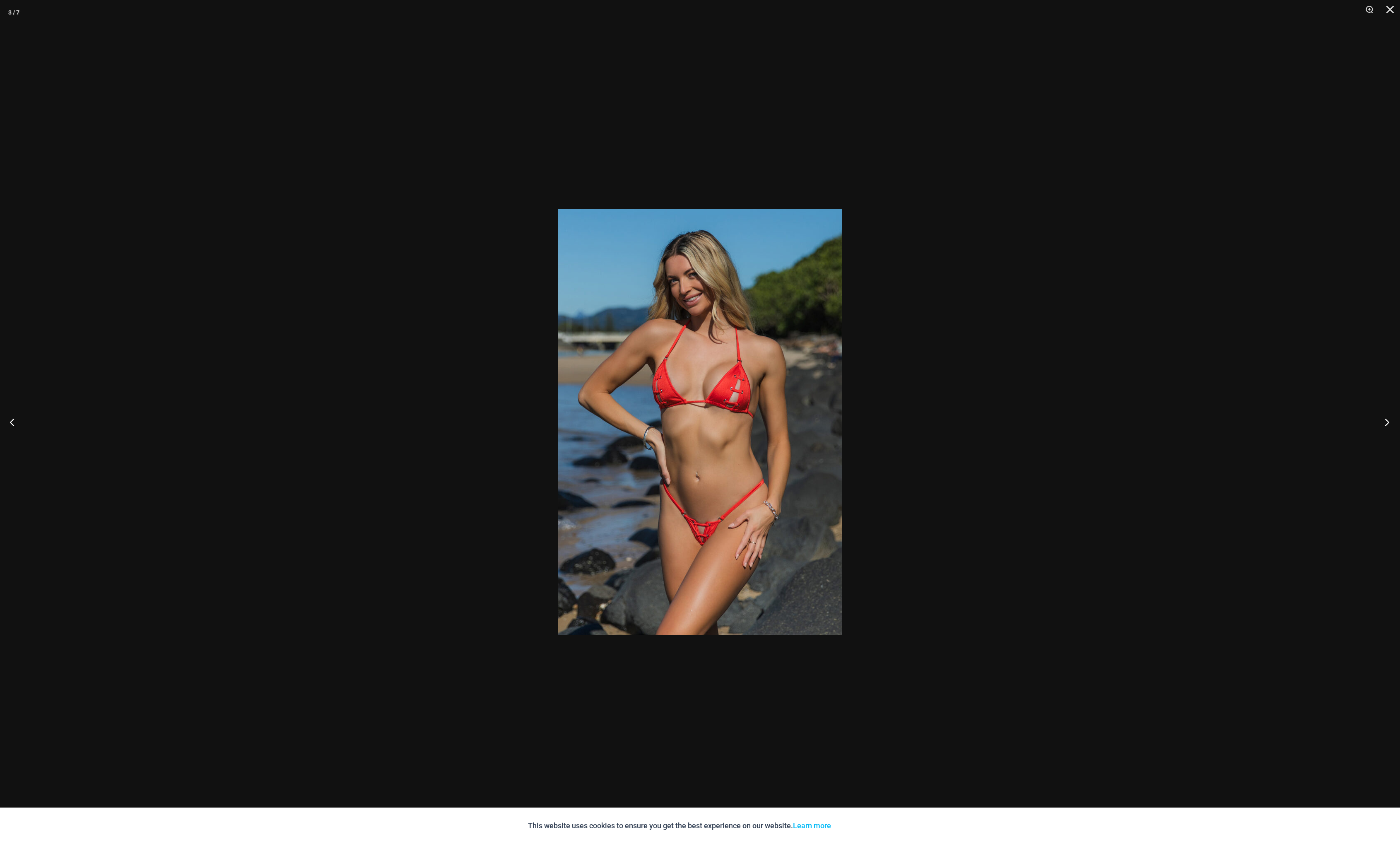
click at [1385, 421] on button "Next" at bounding box center [1385, 422] width 31 height 41
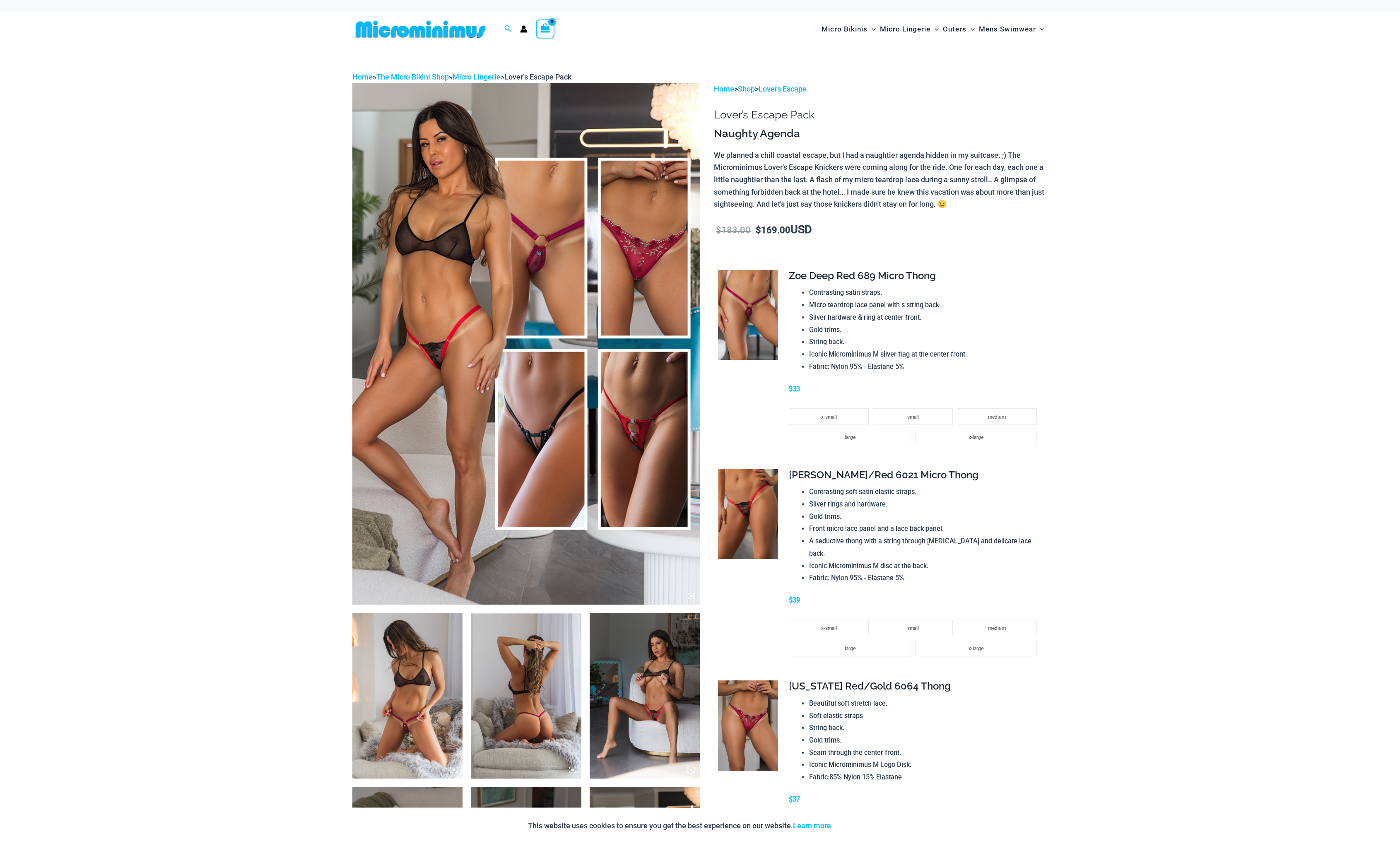
click at [755, 291] on img at bounding box center [747, 315] width 60 height 90
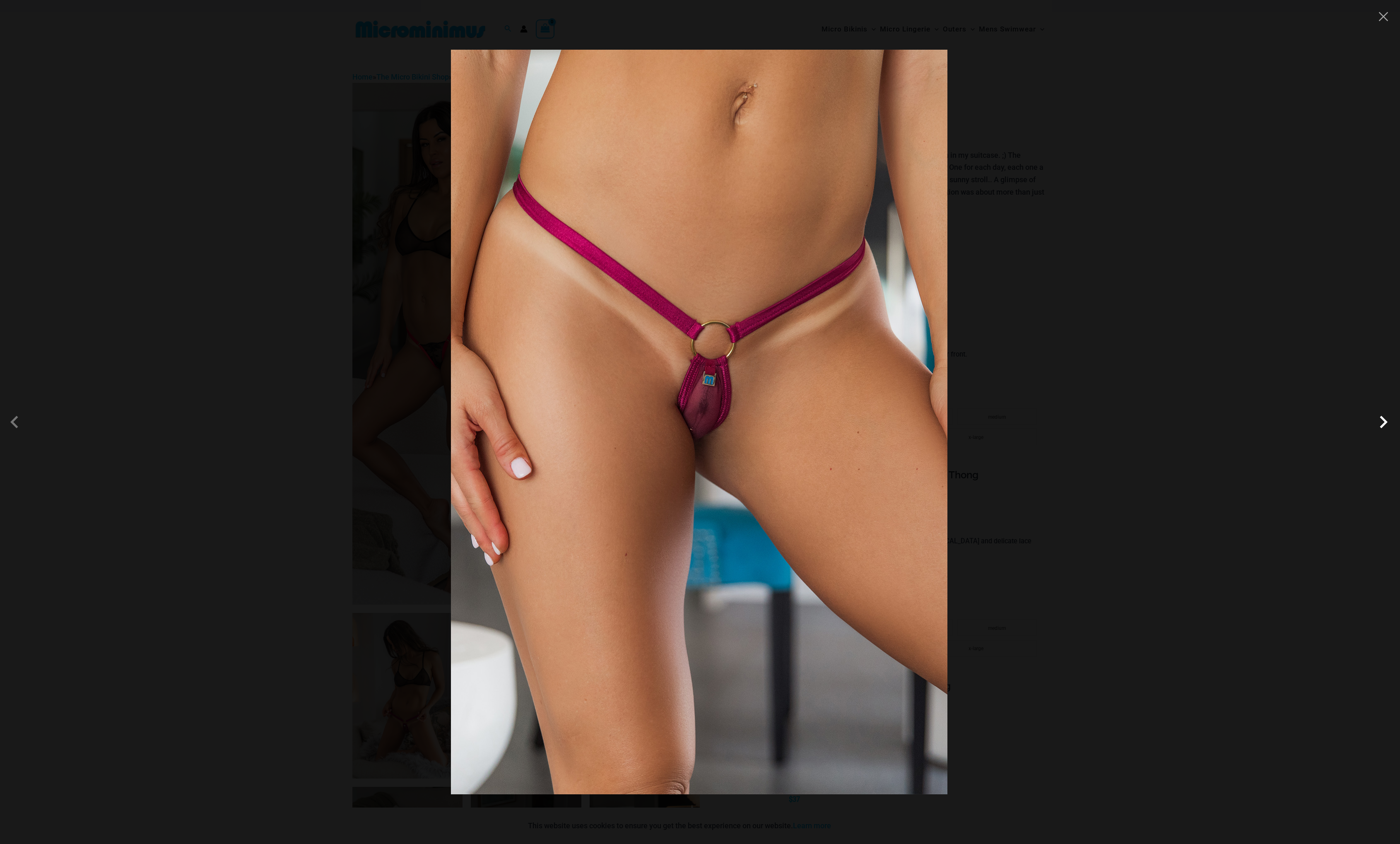
click at [1377, 423] on span at bounding box center [1383, 422] width 25 height 25
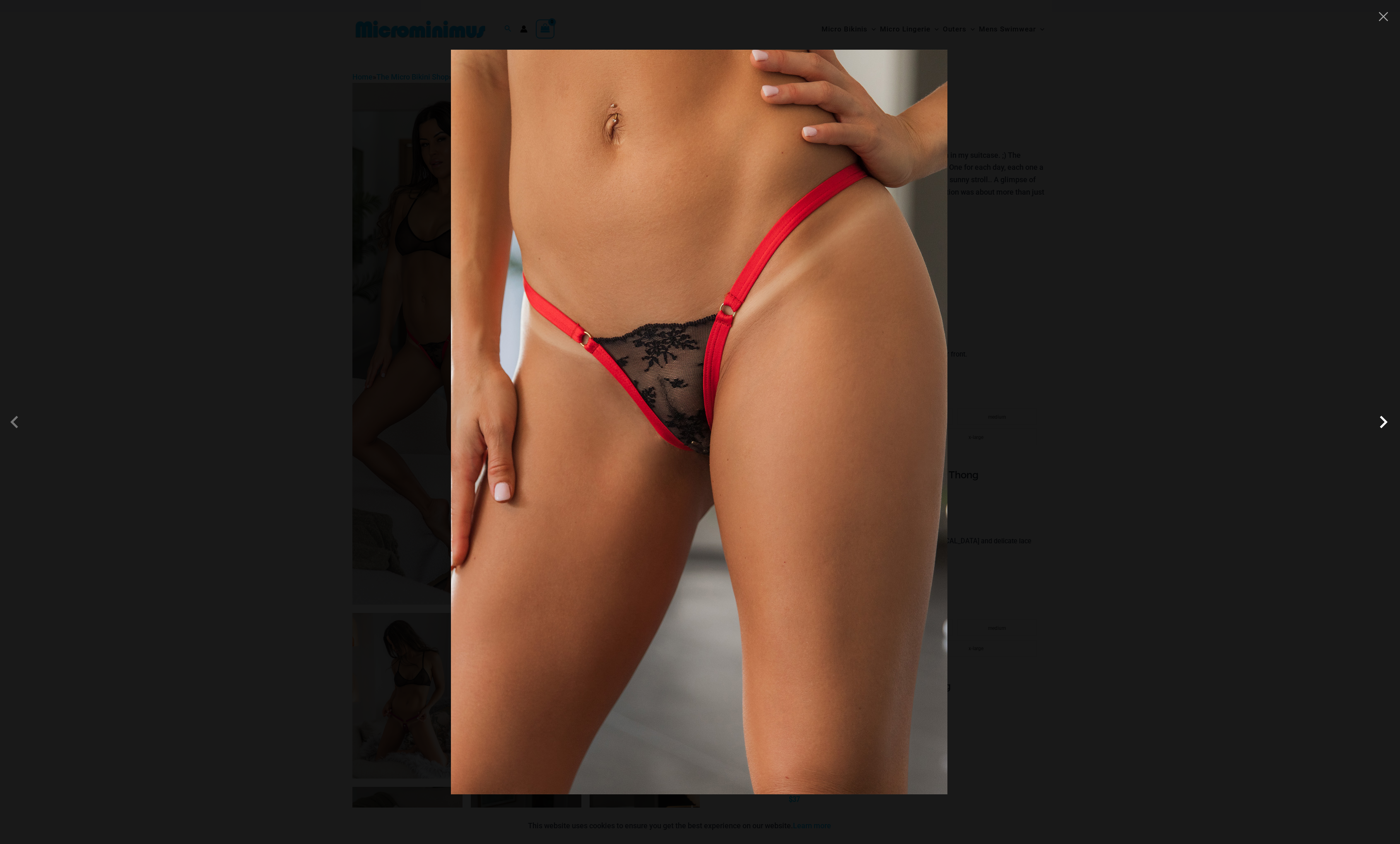
click at [1377, 423] on span at bounding box center [1383, 422] width 25 height 25
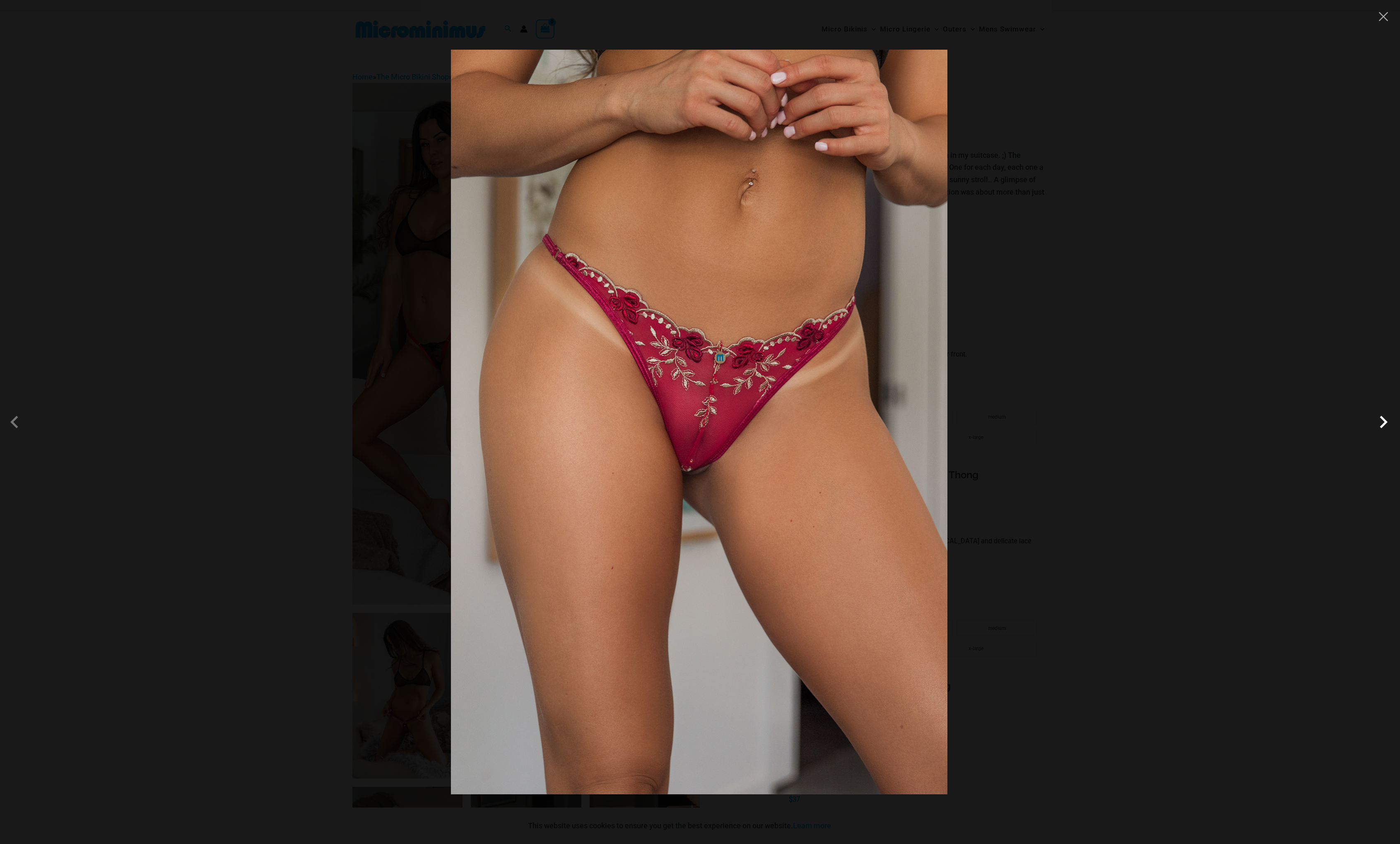
click at [1377, 423] on span at bounding box center [1383, 422] width 25 height 25
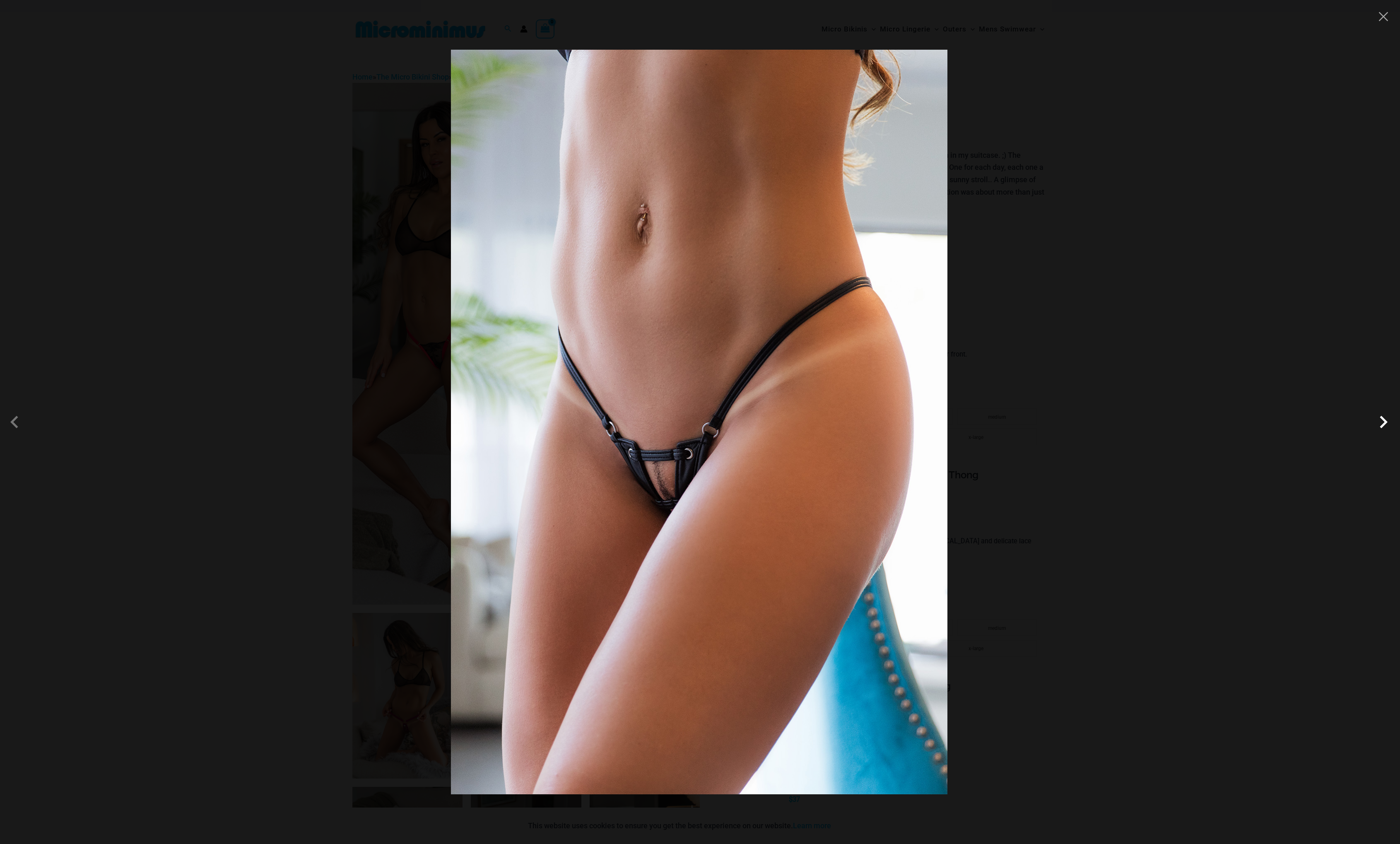
click at [1377, 423] on span at bounding box center [1383, 422] width 25 height 25
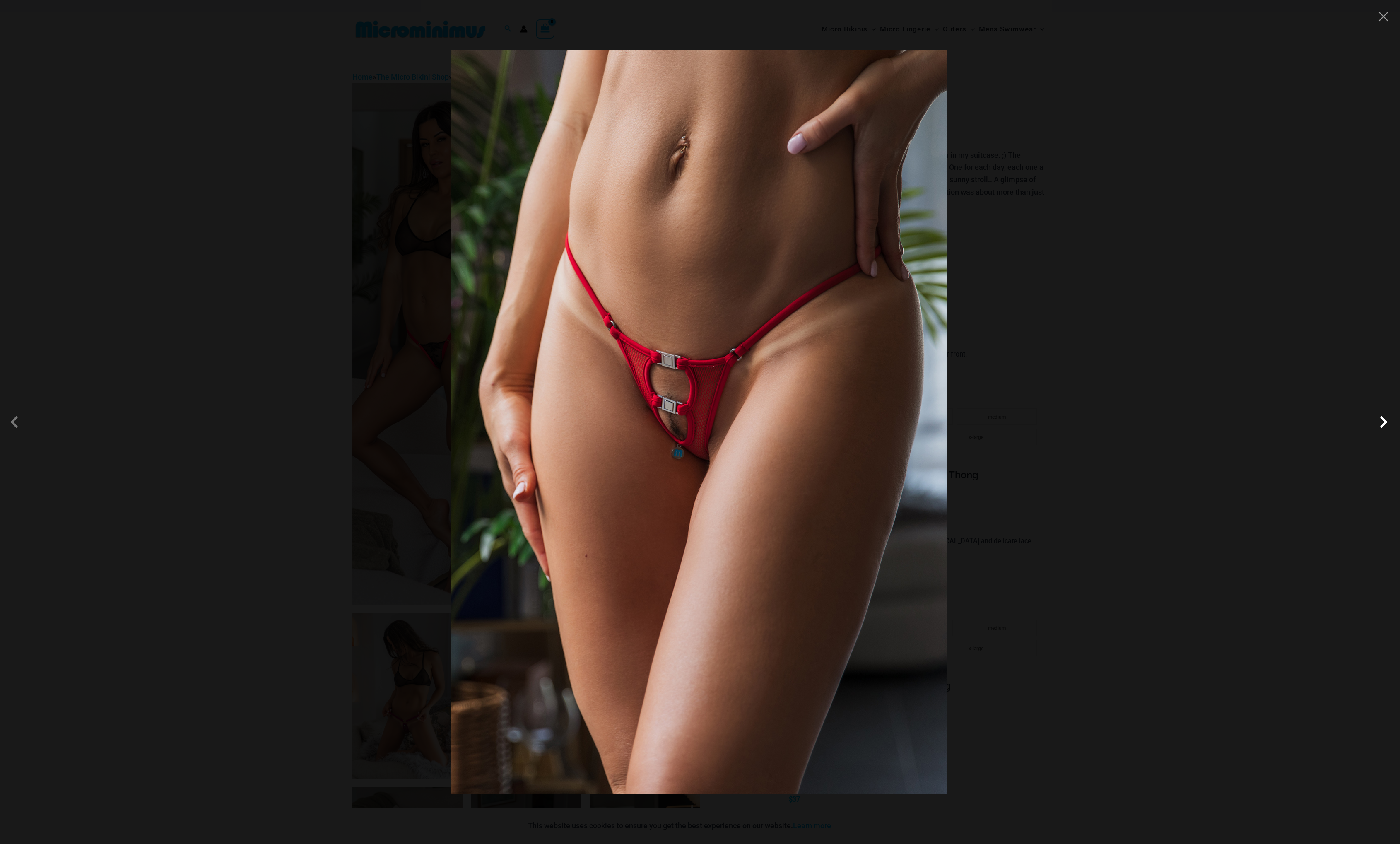
click at [1377, 423] on span at bounding box center [1383, 422] width 25 height 25
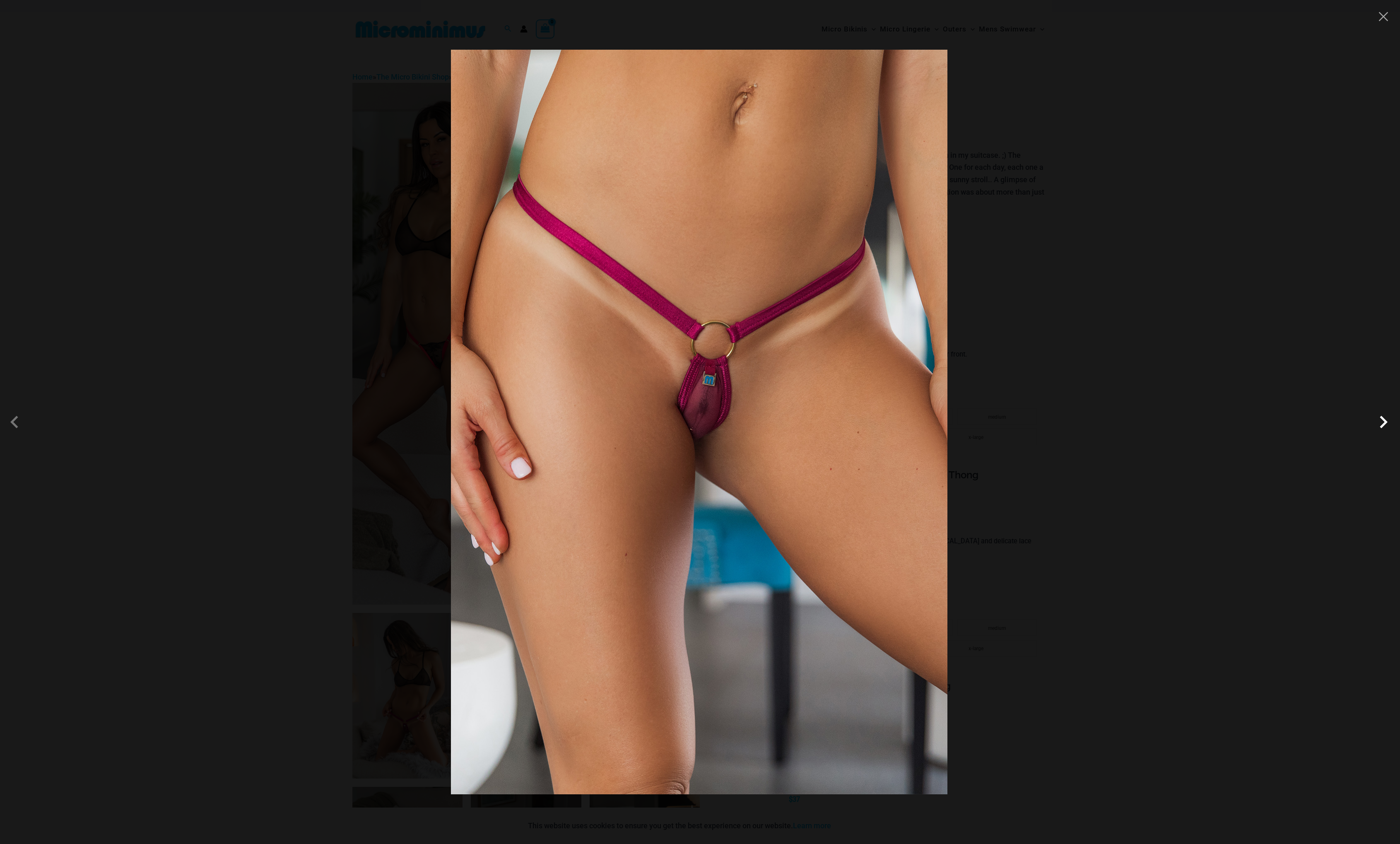
click at [1377, 423] on span at bounding box center [1383, 422] width 25 height 25
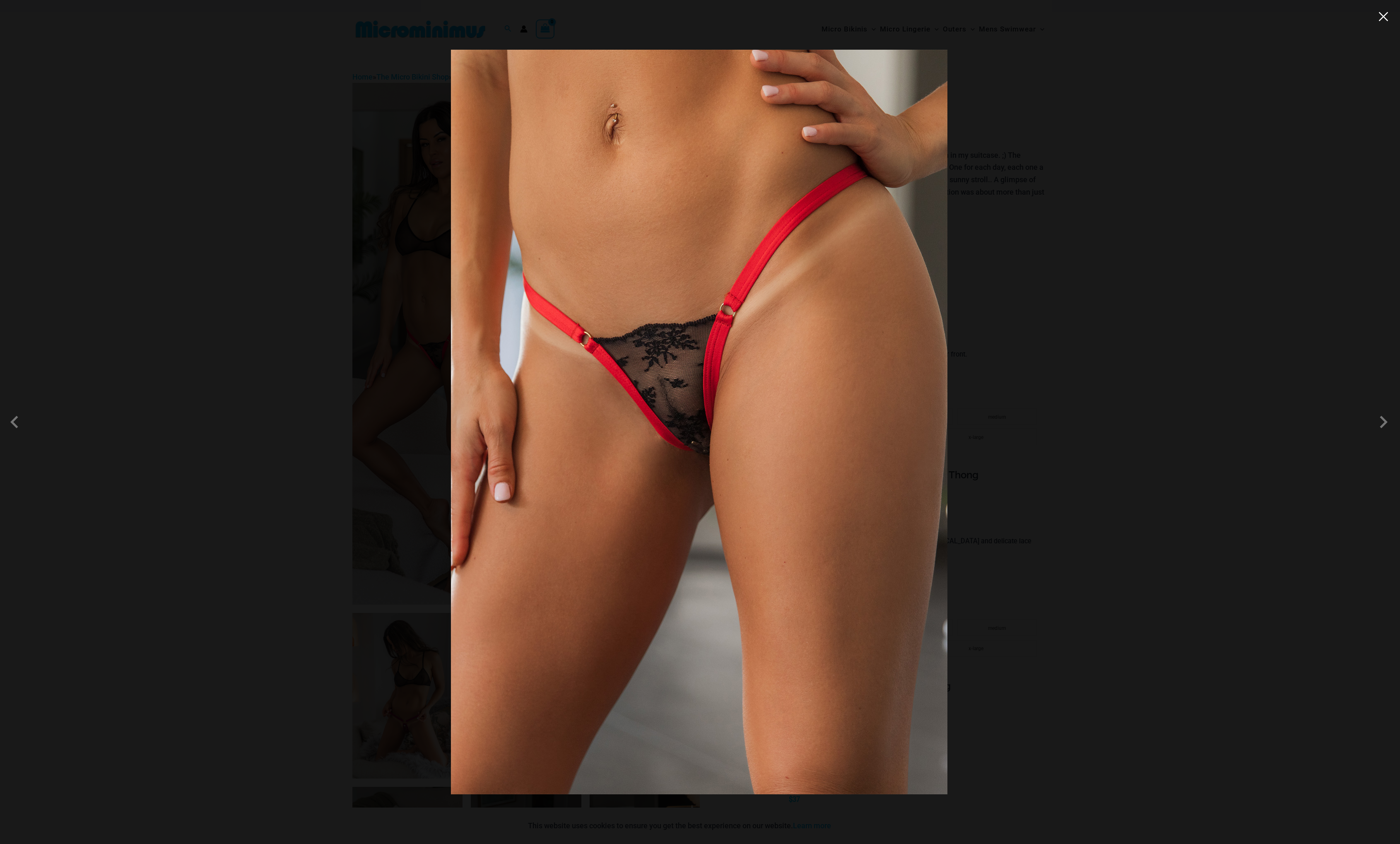
click at [1383, 18] on button "Close" at bounding box center [1383, 16] width 13 height 13
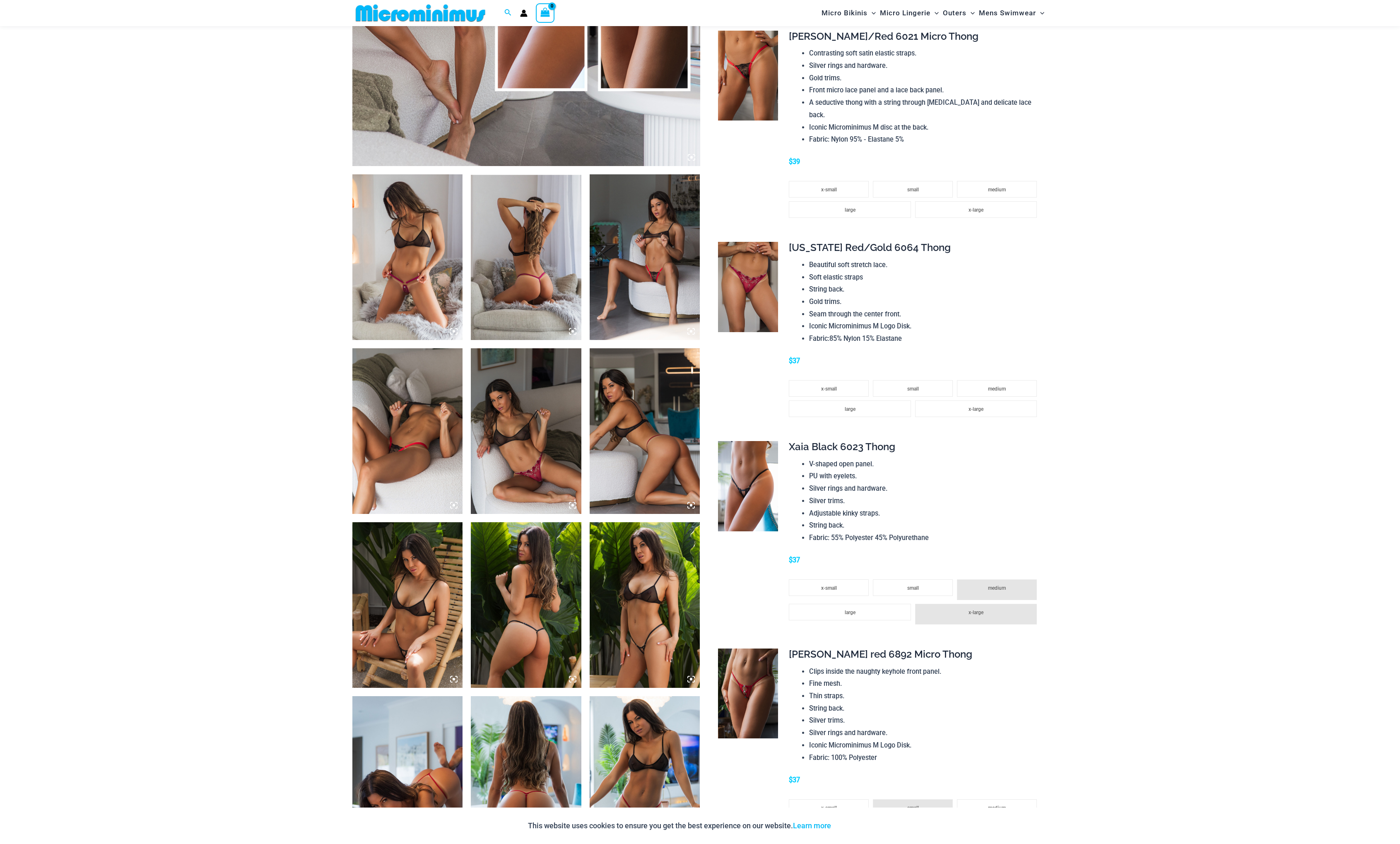
scroll to position [432, 0]
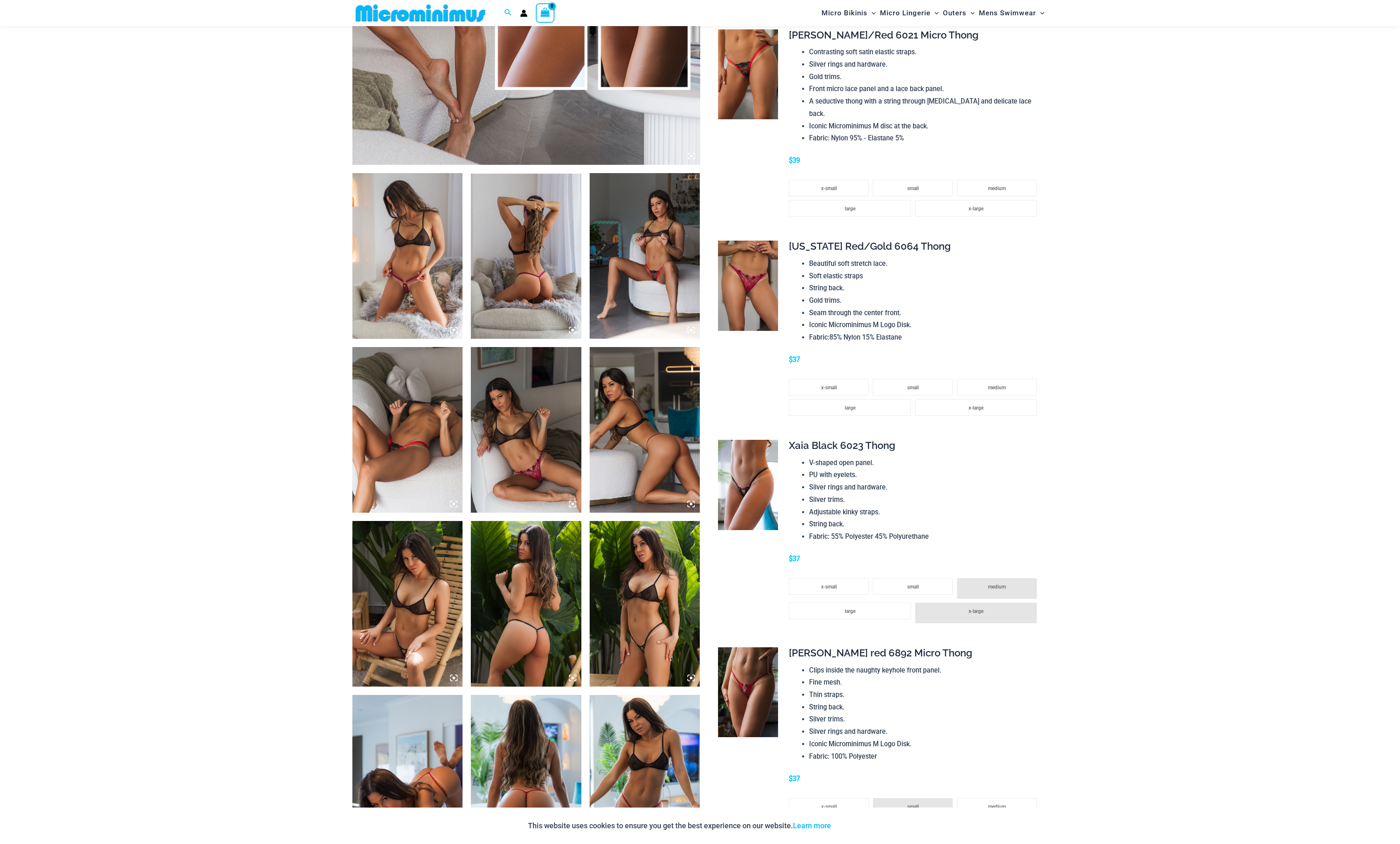
click at [511, 452] on img at bounding box center [526, 429] width 111 height 166
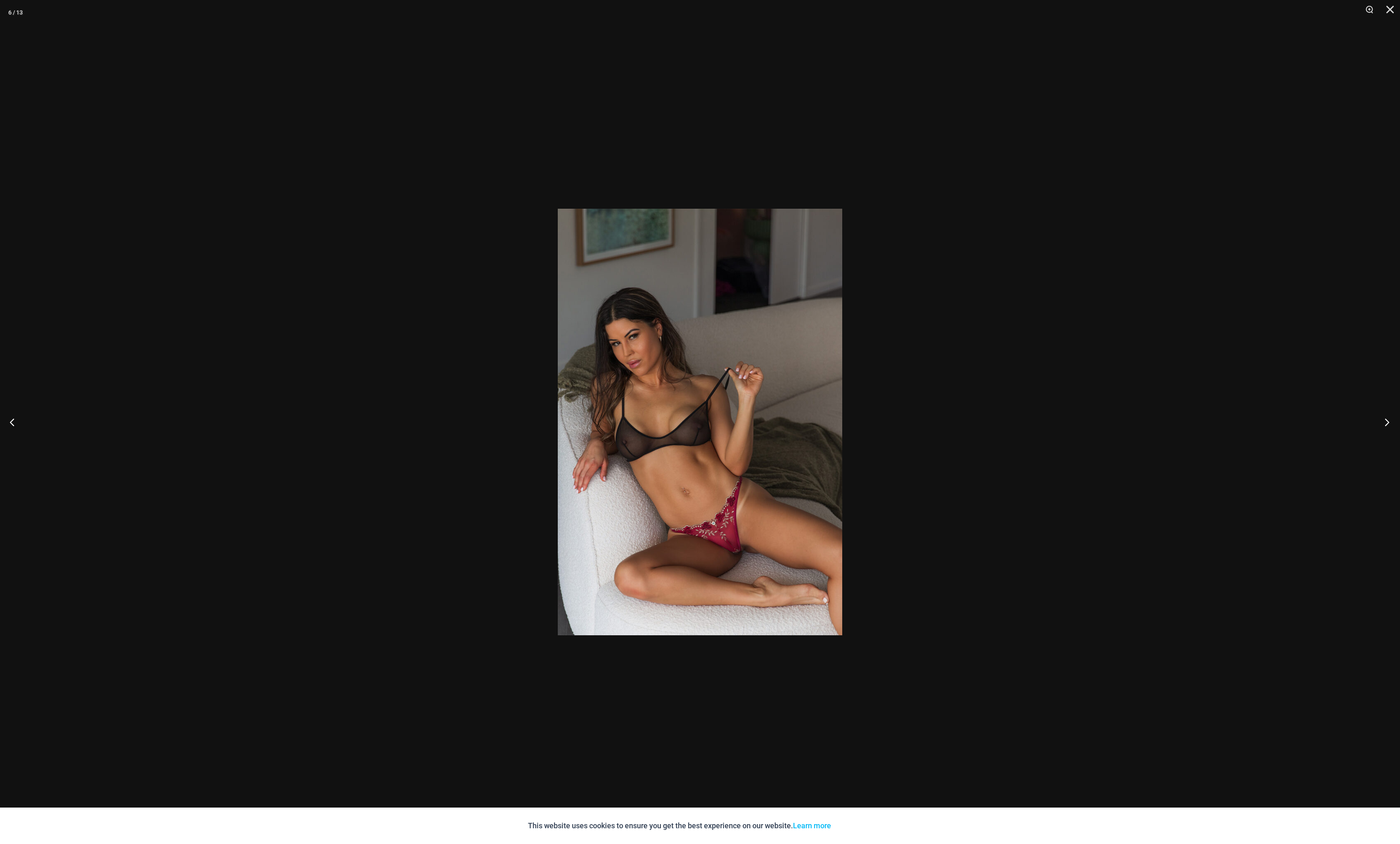
click at [1387, 422] on button "Next" at bounding box center [1385, 422] width 31 height 41
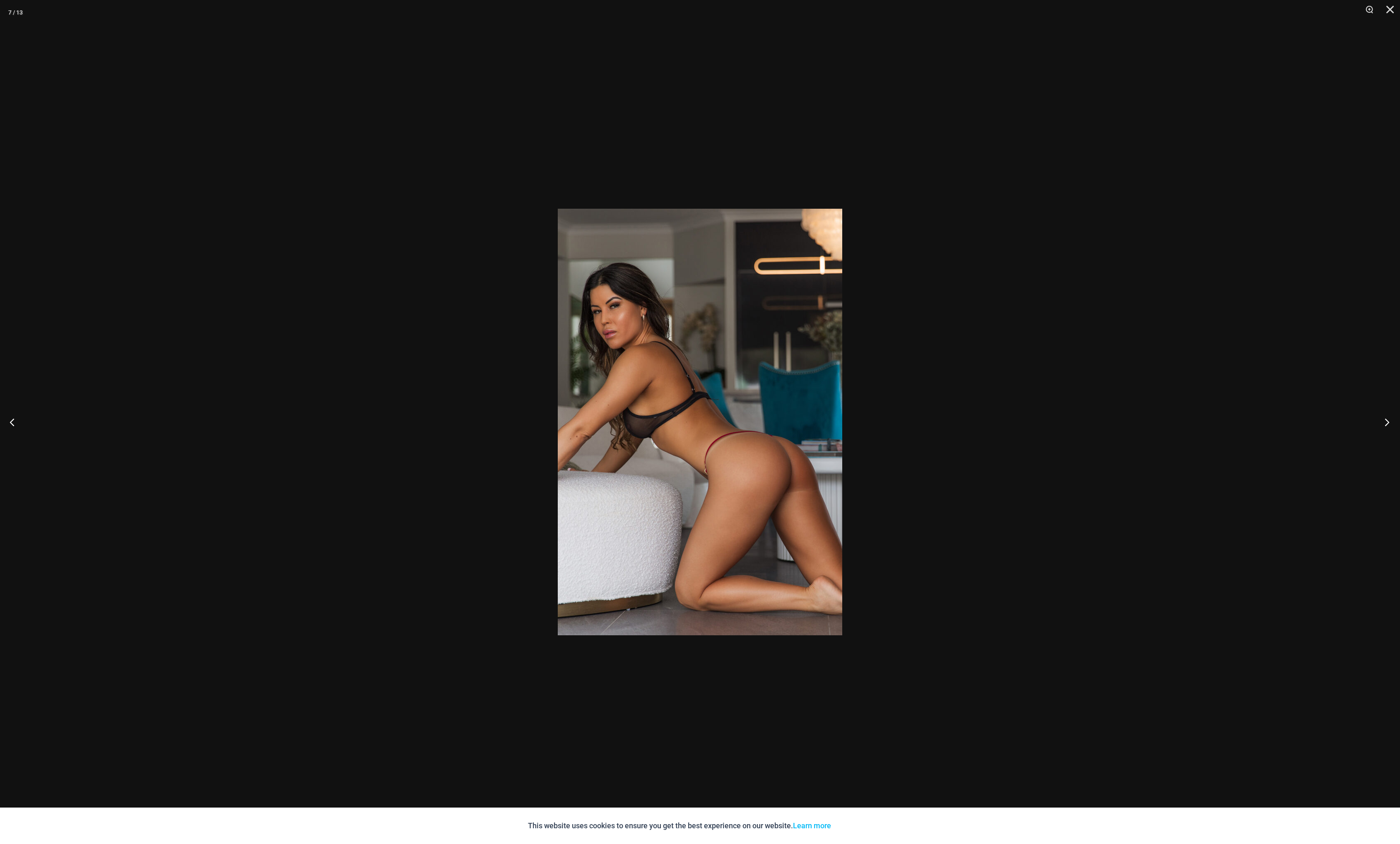
click at [1387, 422] on button "Next" at bounding box center [1385, 422] width 31 height 41
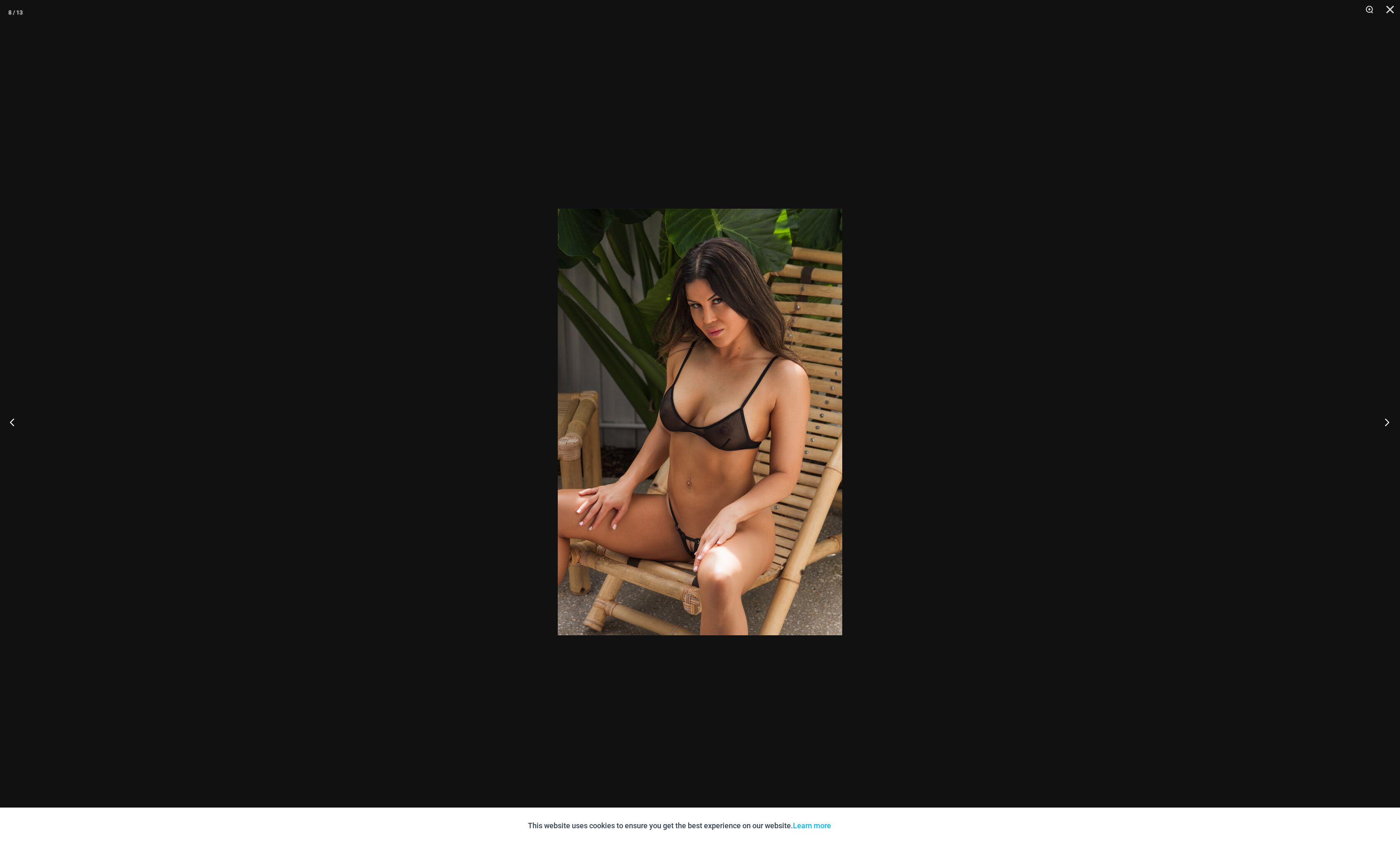
click at [1387, 422] on button "Next" at bounding box center [1385, 422] width 31 height 41
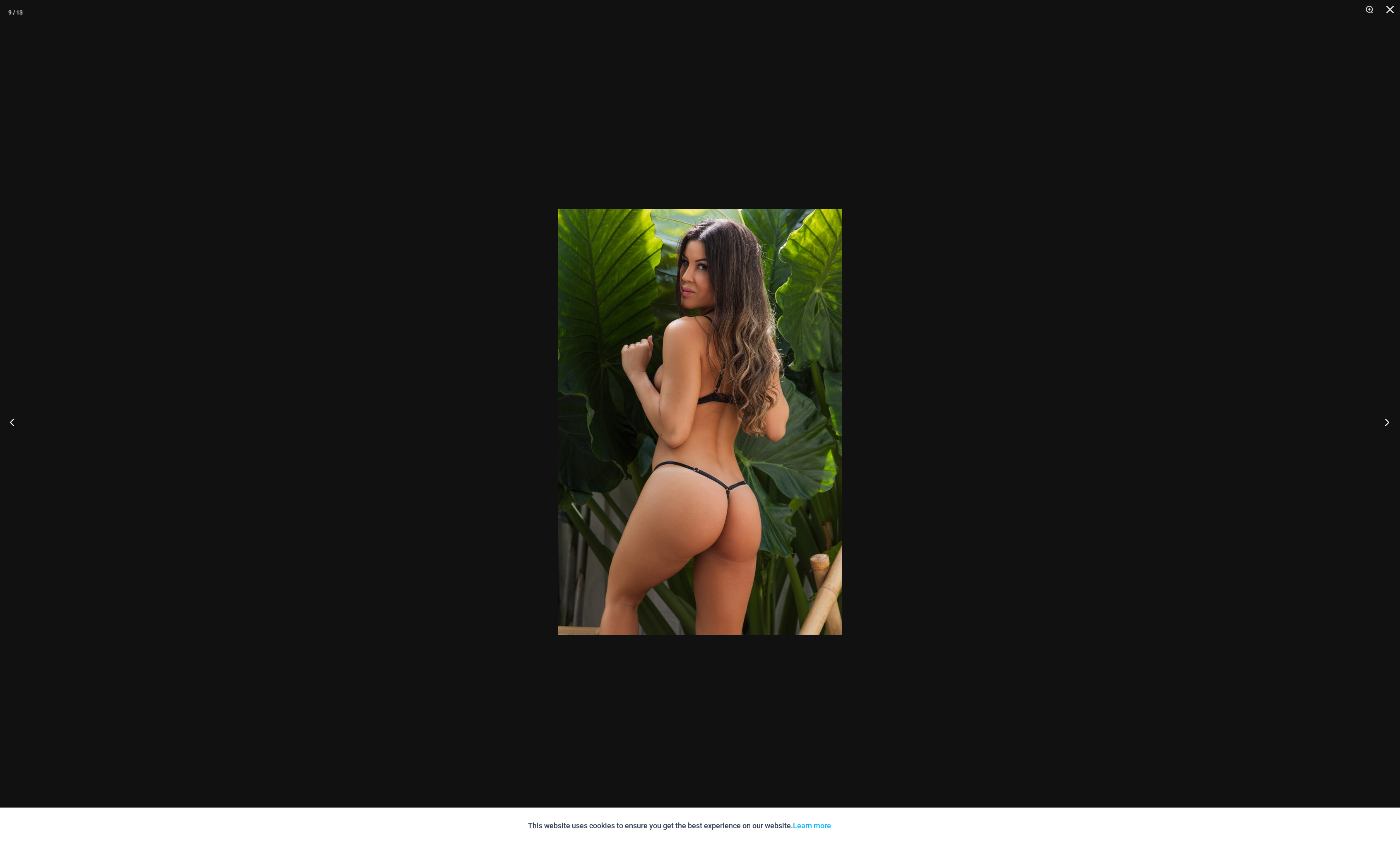
click at [1387, 422] on button "Next" at bounding box center [1385, 422] width 31 height 41
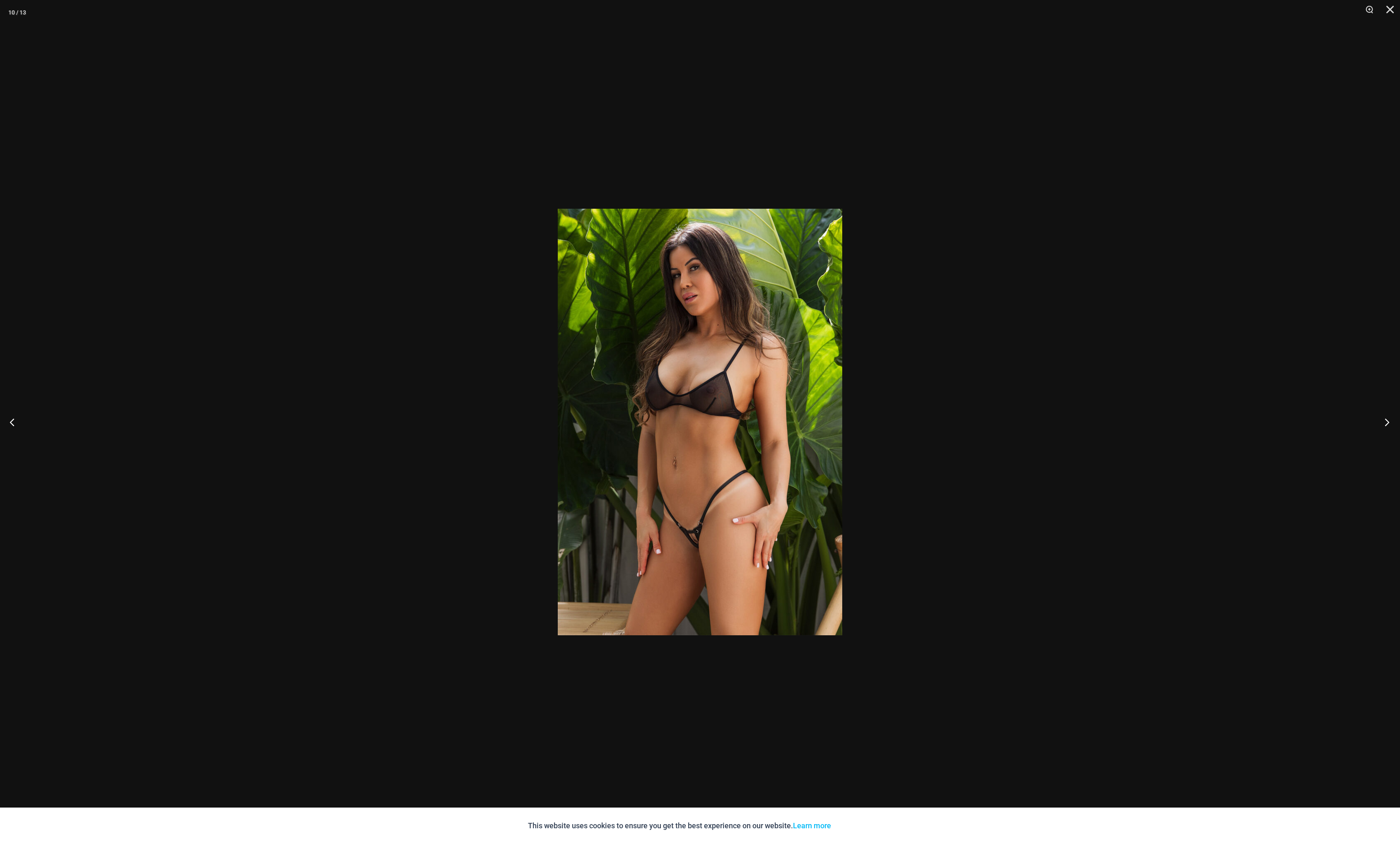
click at [1387, 422] on button "Next" at bounding box center [1385, 422] width 31 height 41
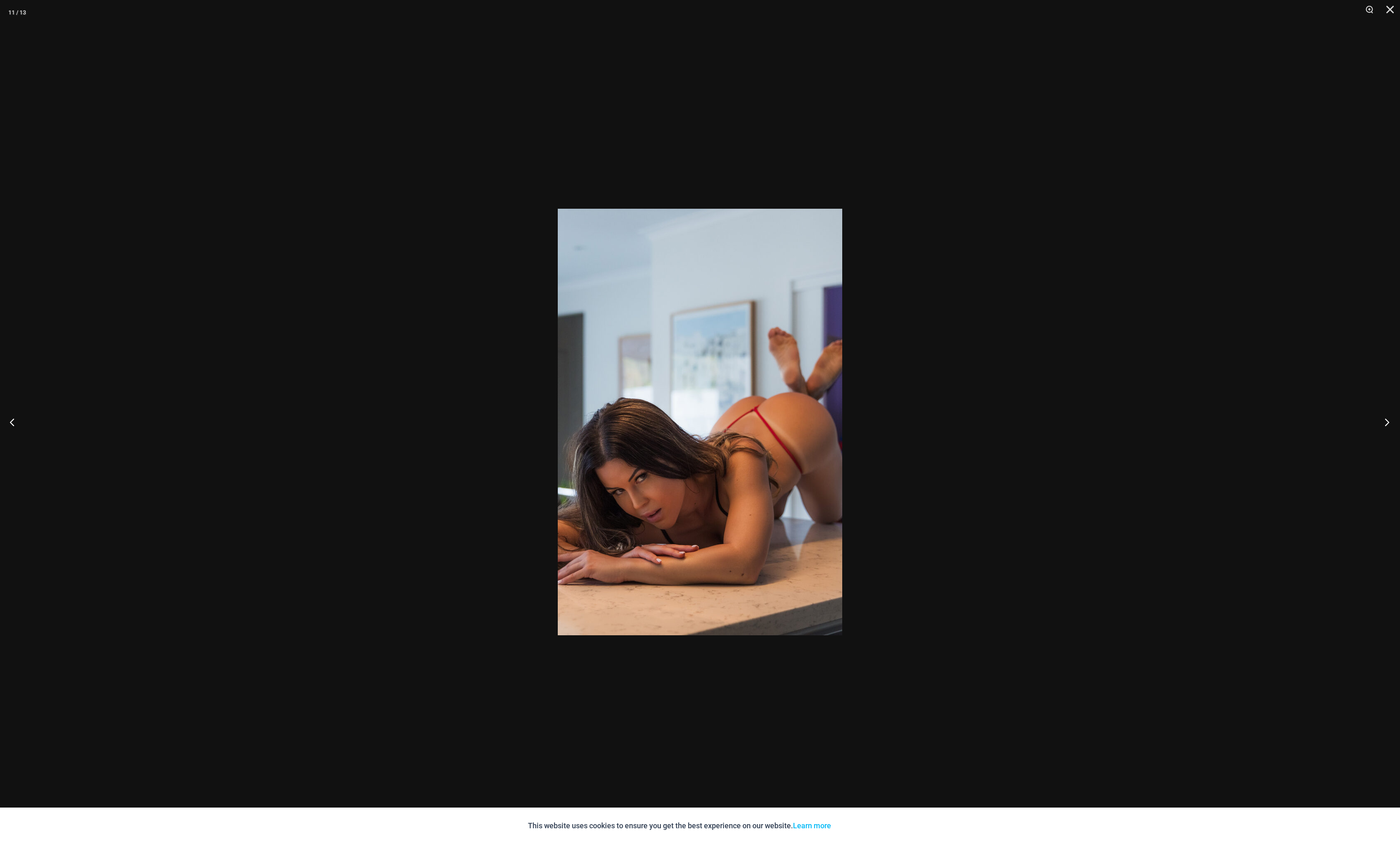
click at [1387, 422] on button "Next" at bounding box center [1385, 422] width 31 height 41
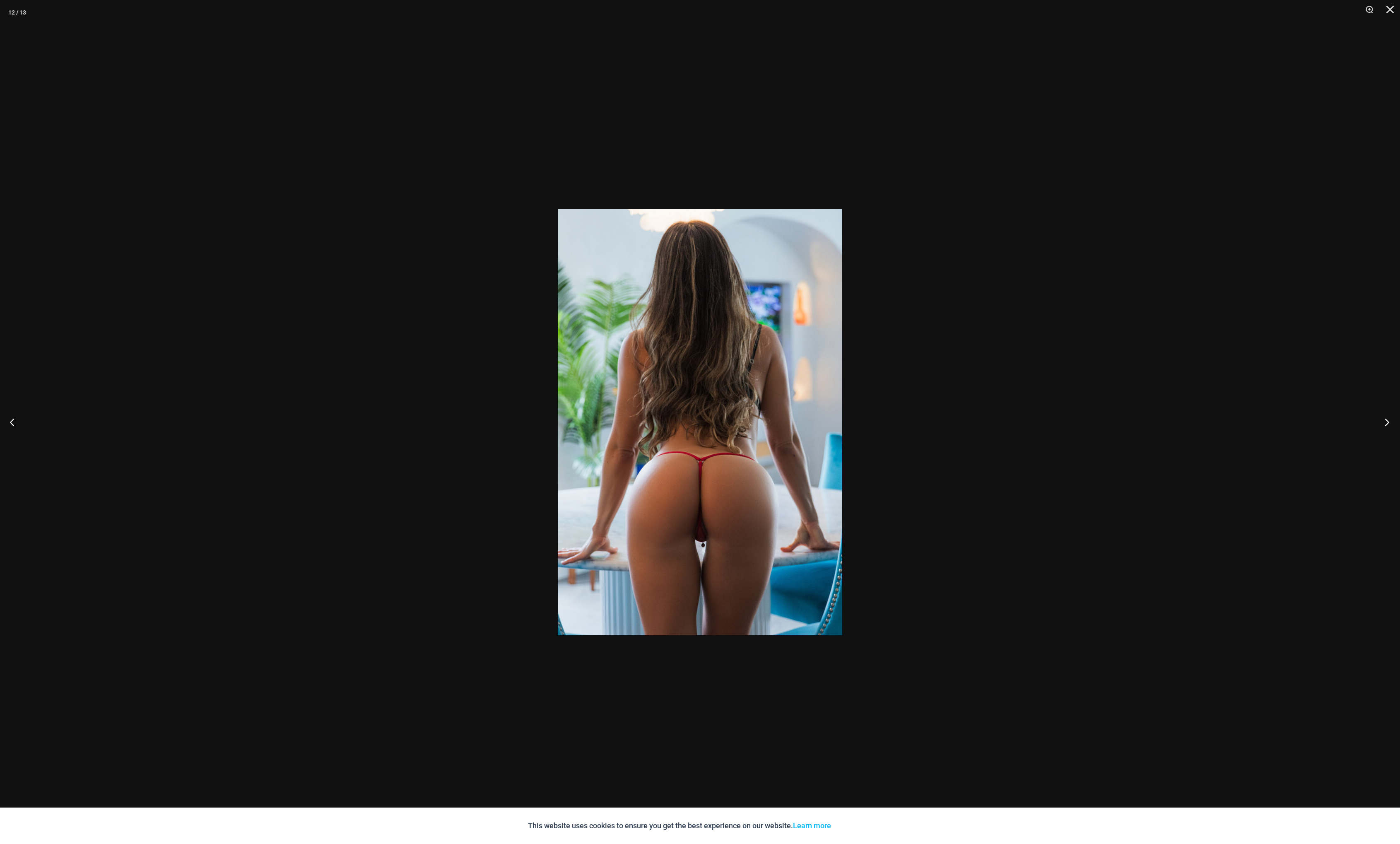
click at [1387, 422] on button "Next" at bounding box center [1385, 422] width 31 height 41
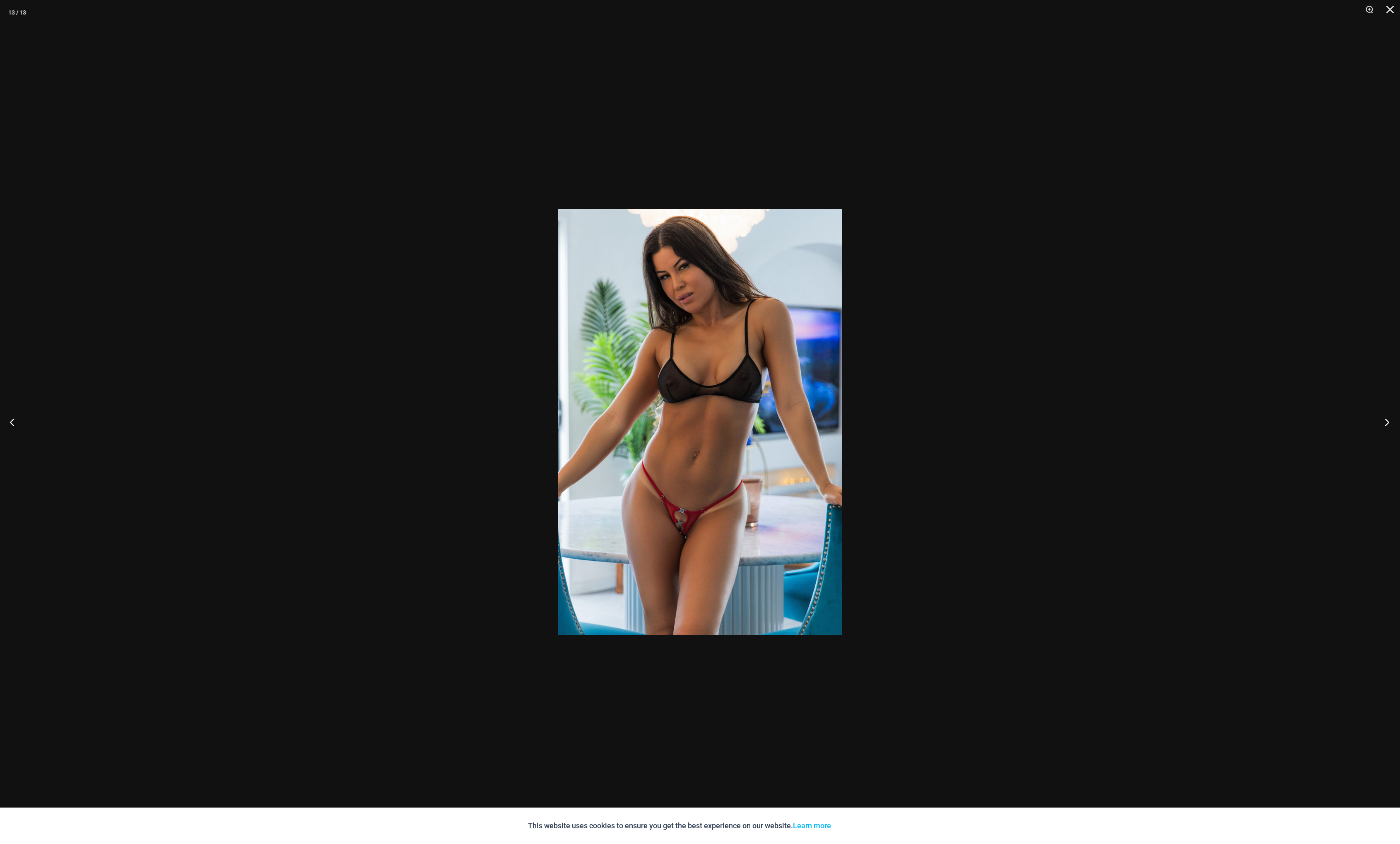
click at [1387, 422] on button "Next" at bounding box center [1385, 422] width 31 height 41
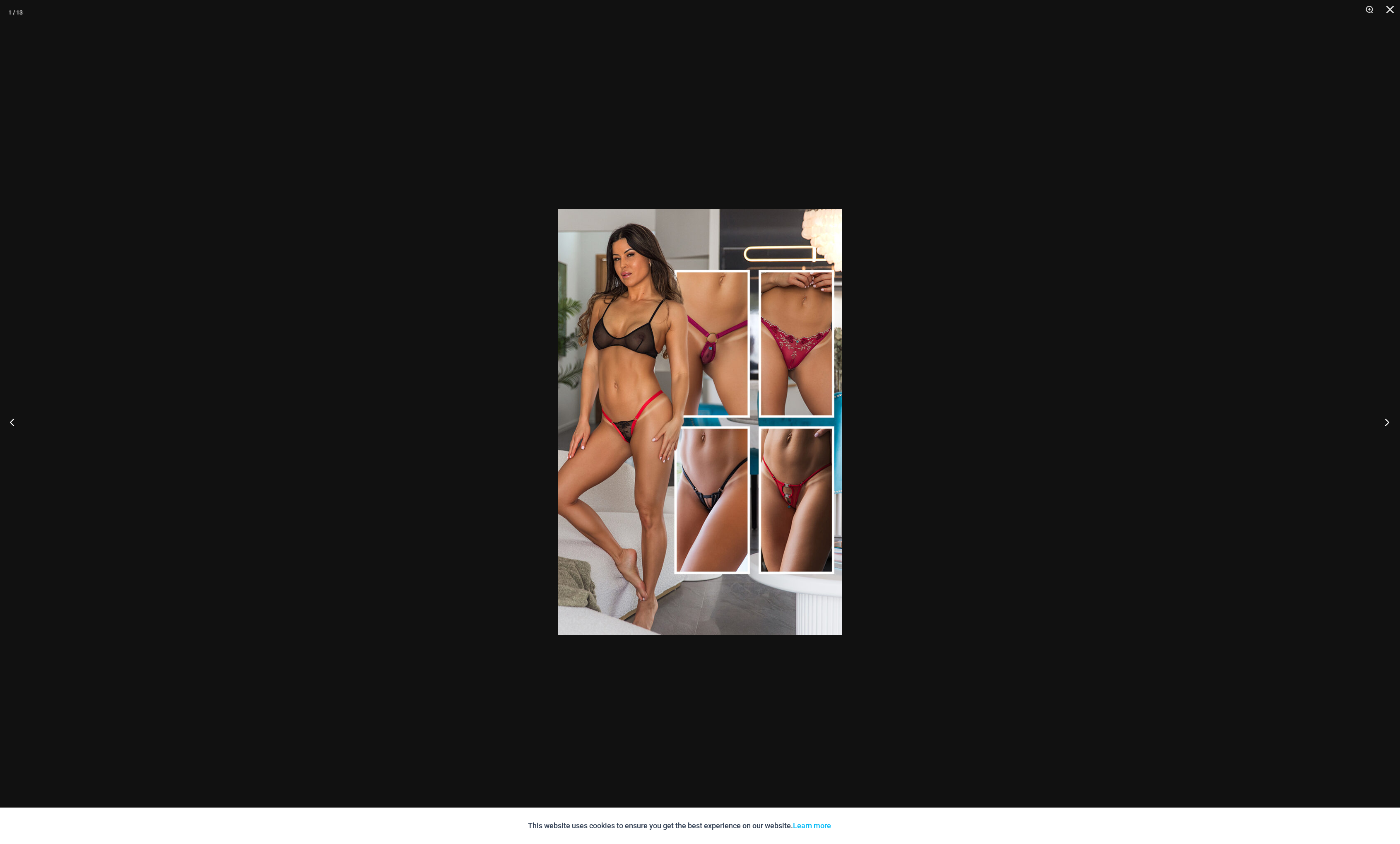
click at [1387, 422] on button "Next" at bounding box center [1385, 422] width 31 height 41
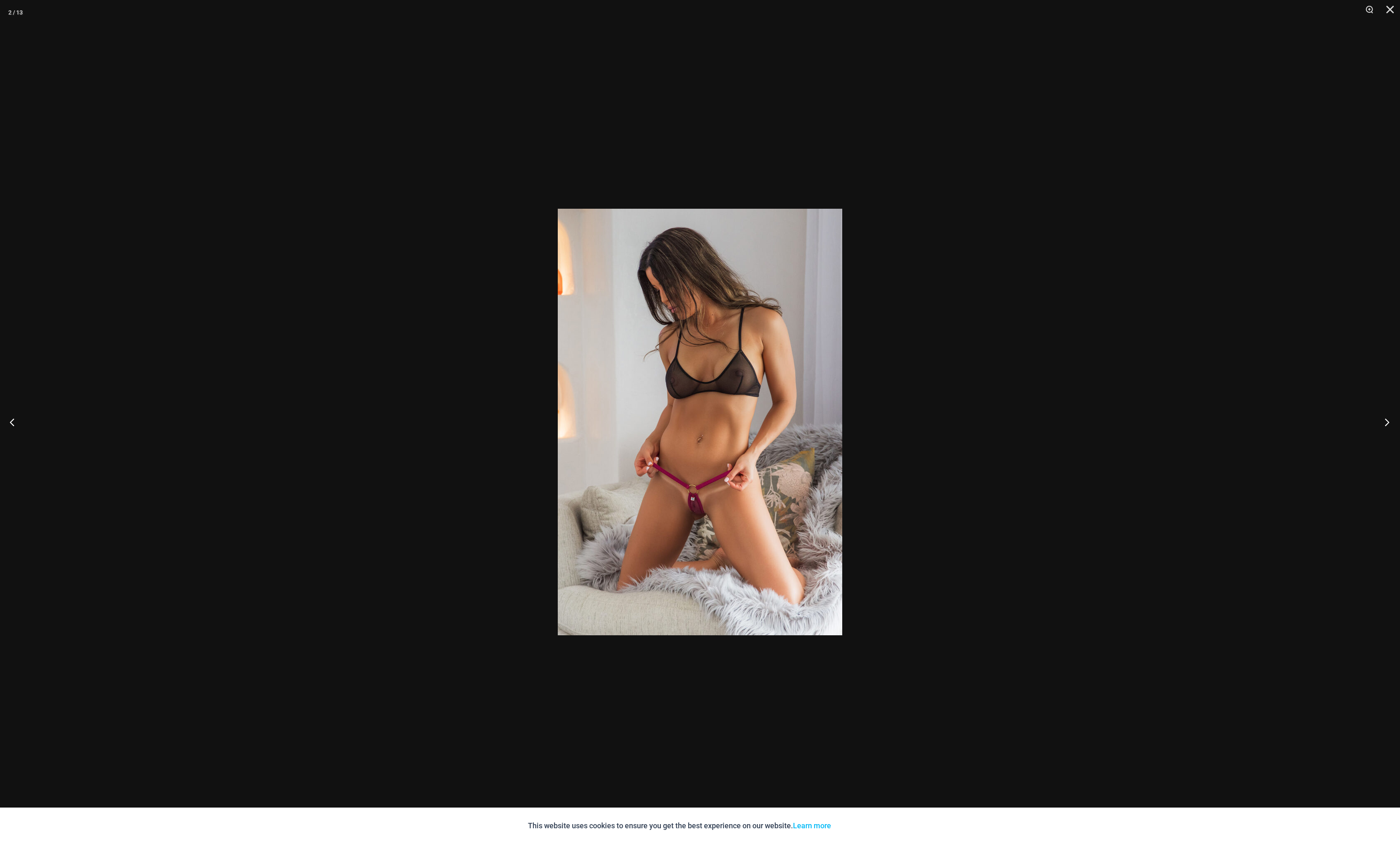
click at [1387, 422] on button "Next" at bounding box center [1385, 422] width 31 height 41
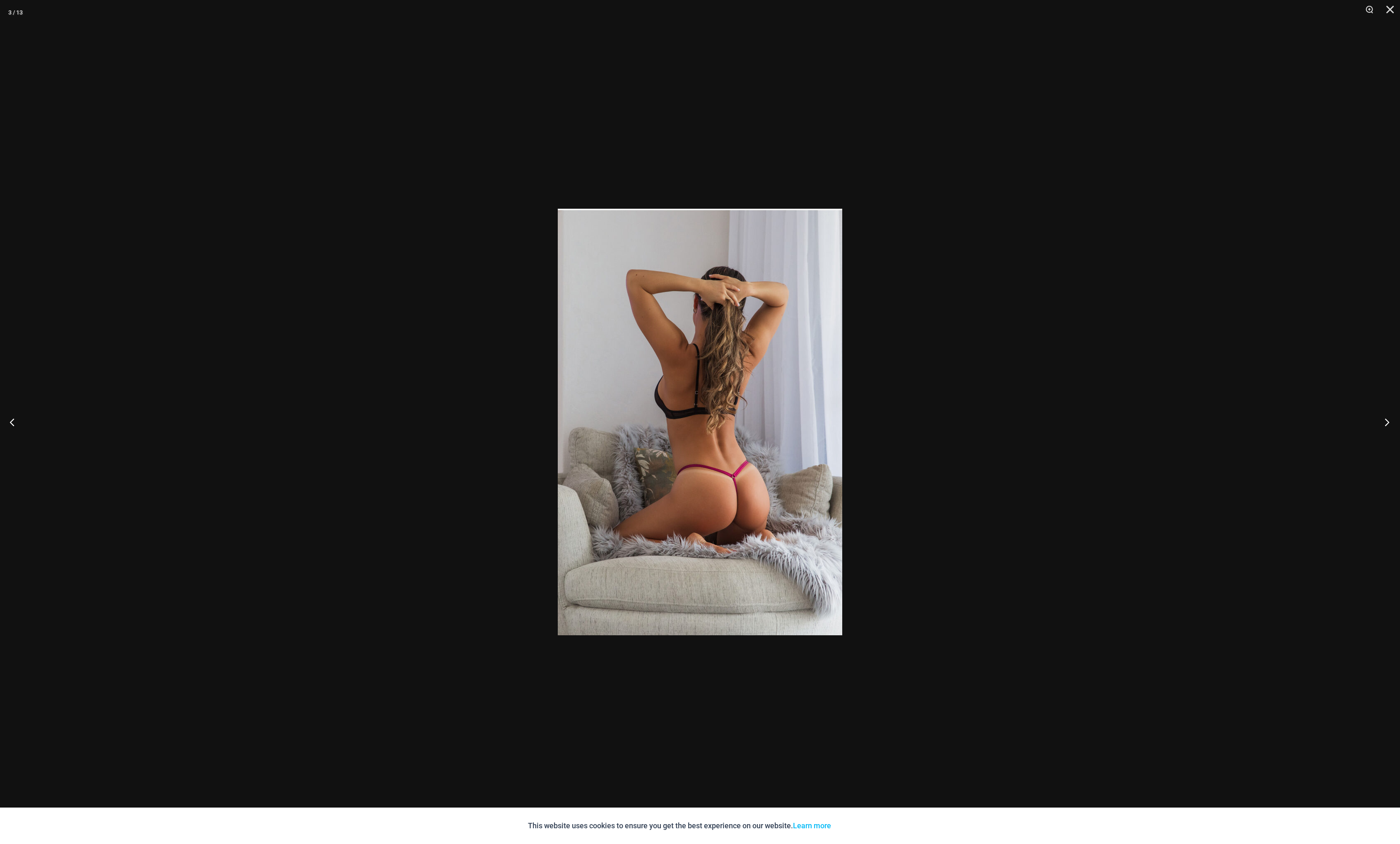
click at [1387, 422] on button "Next" at bounding box center [1385, 422] width 31 height 41
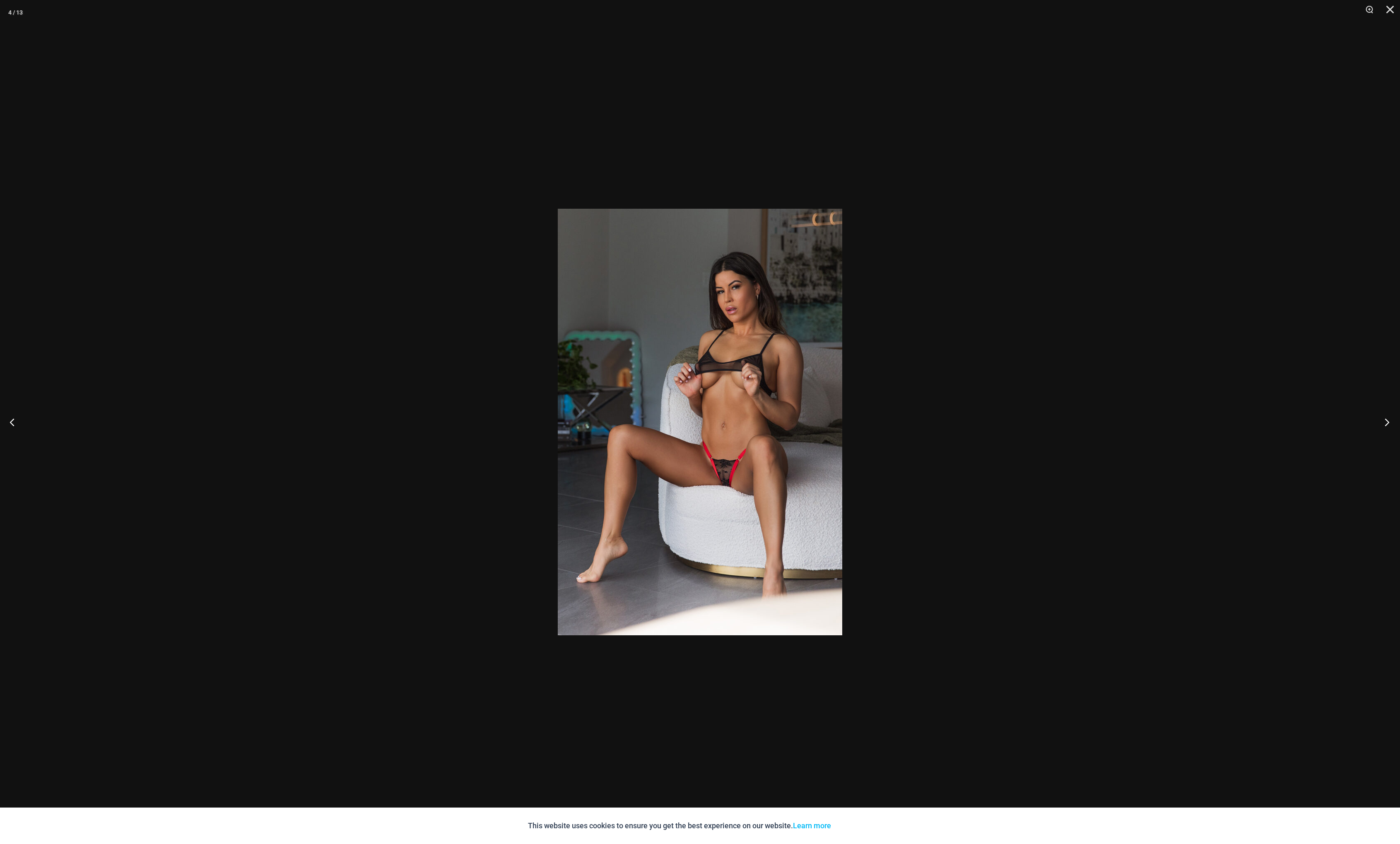
click at [1387, 422] on button "Next" at bounding box center [1385, 422] width 31 height 41
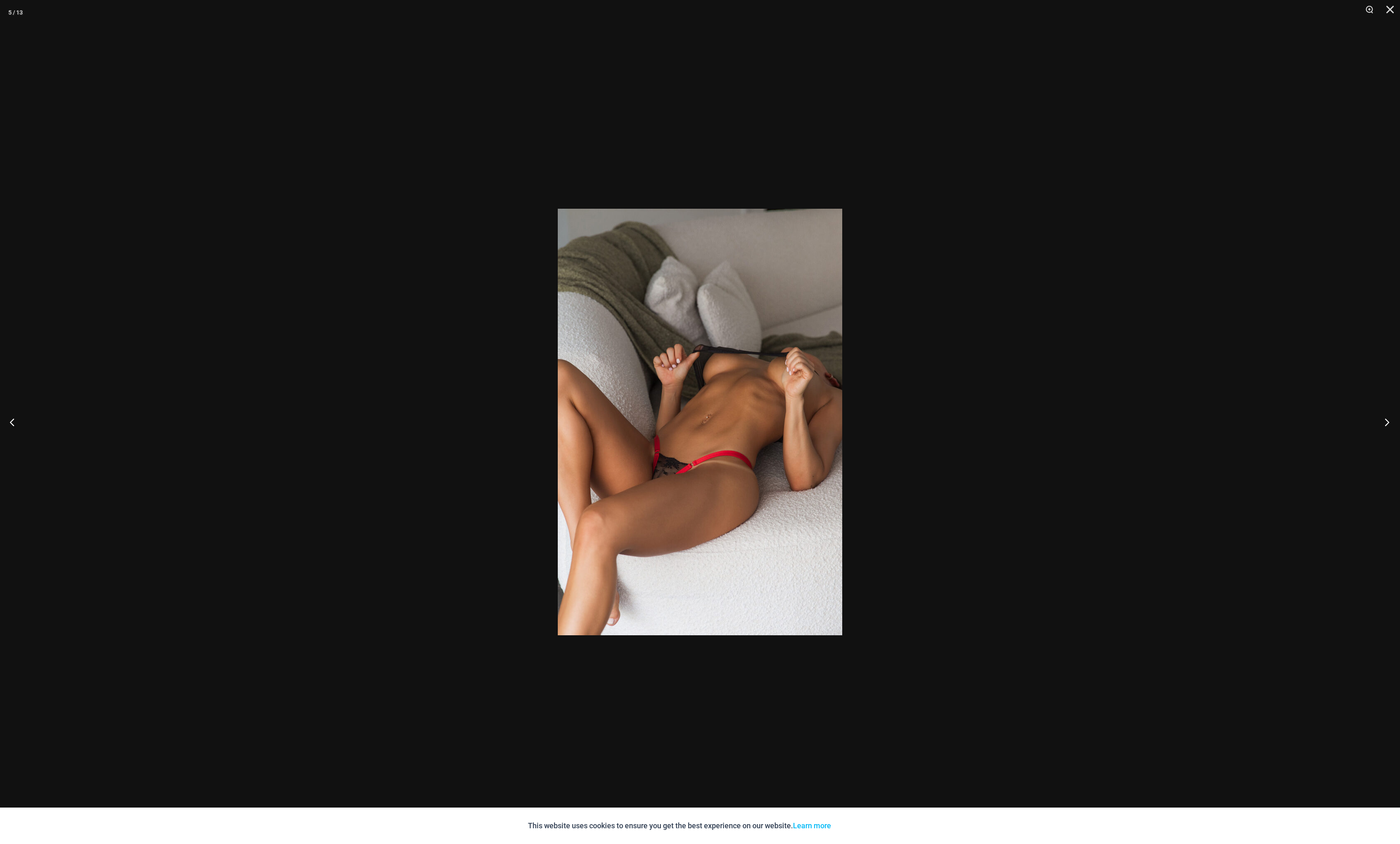
click at [1387, 422] on button "Next" at bounding box center [1385, 422] width 31 height 41
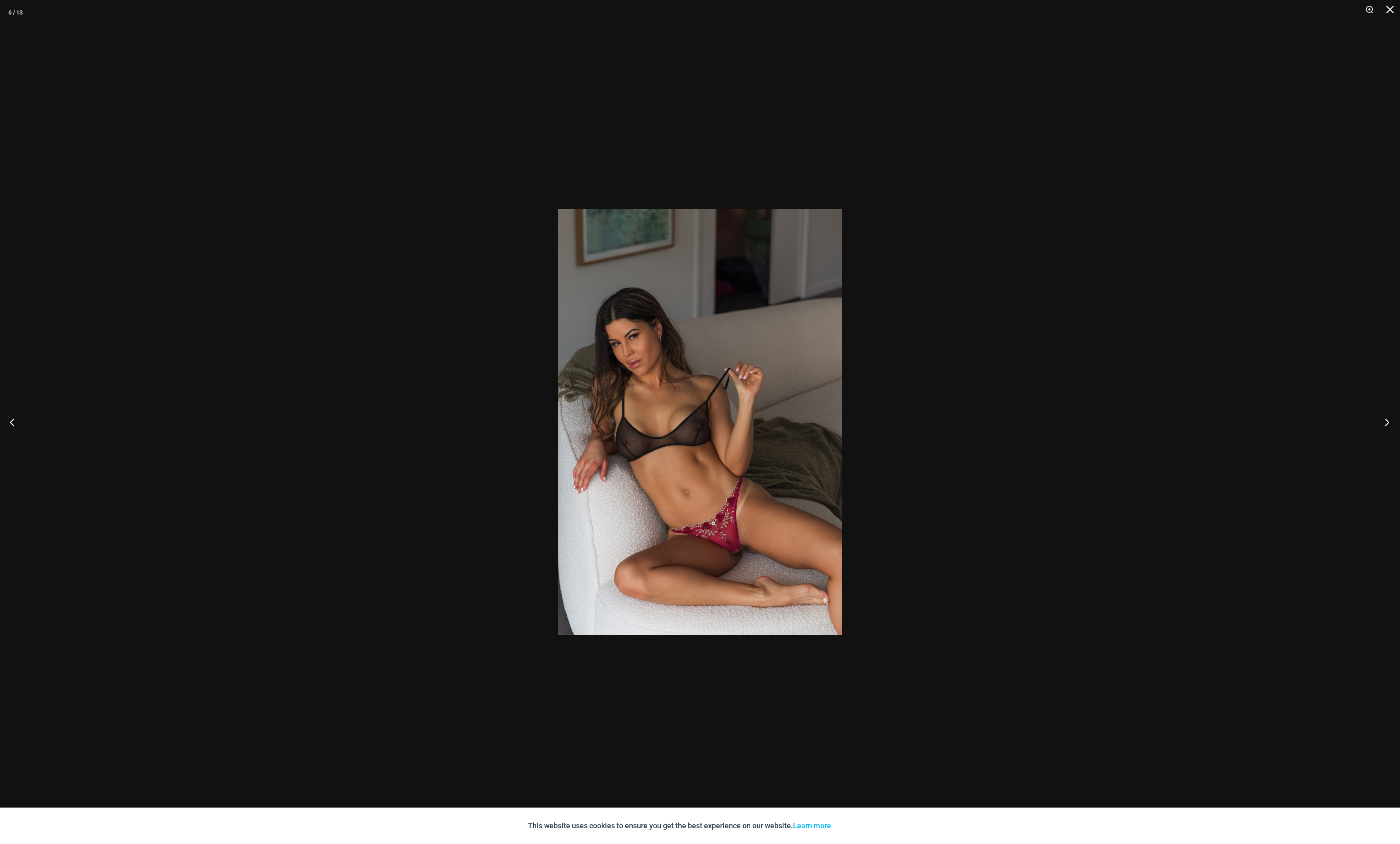
click at [1387, 422] on button "Next" at bounding box center [1385, 422] width 31 height 41
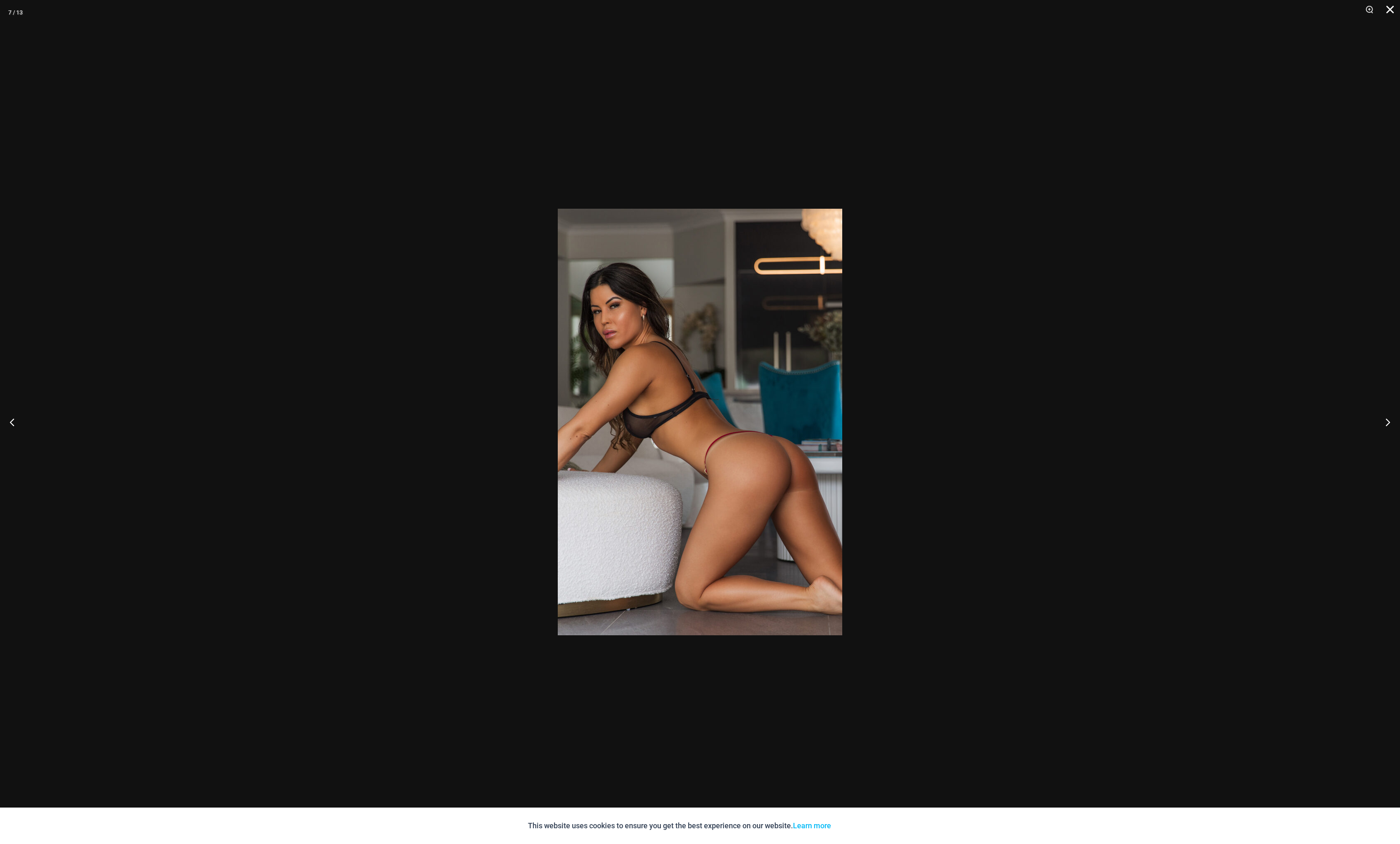
click at [1388, 9] on button "Close" at bounding box center [1387, 13] width 21 height 25
